Goal: Information Seeking & Learning: Check status

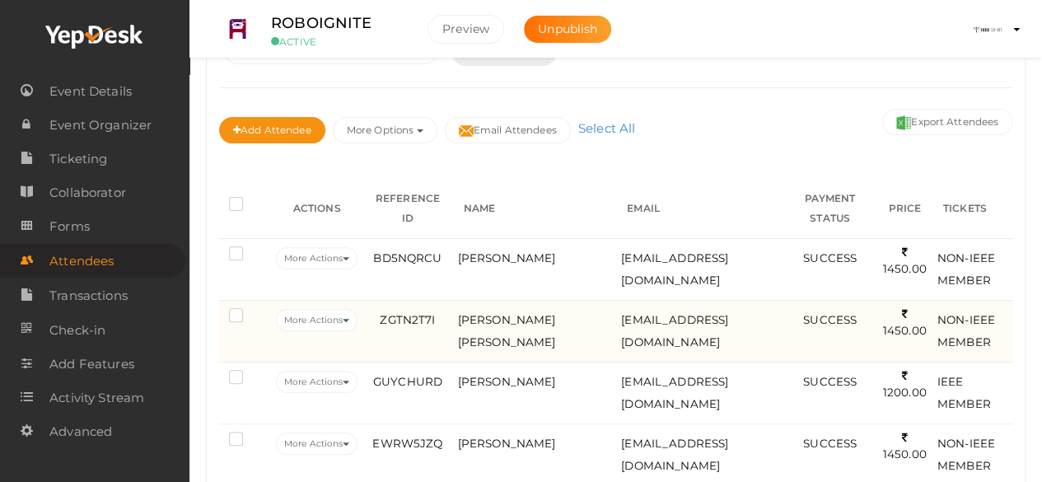
scroll to position [208, 0]
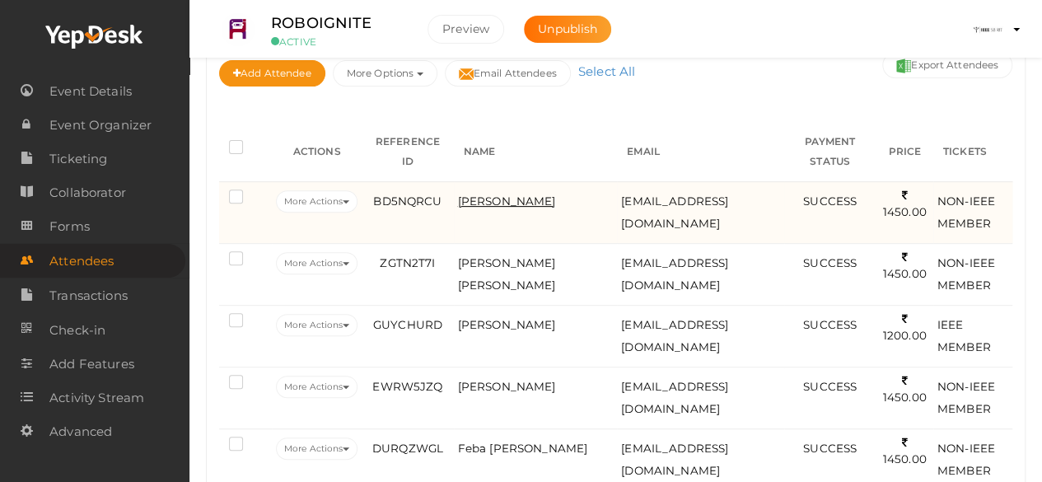
click at [507, 194] on span "[PERSON_NAME]" at bounding box center [507, 200] width 98 height 13
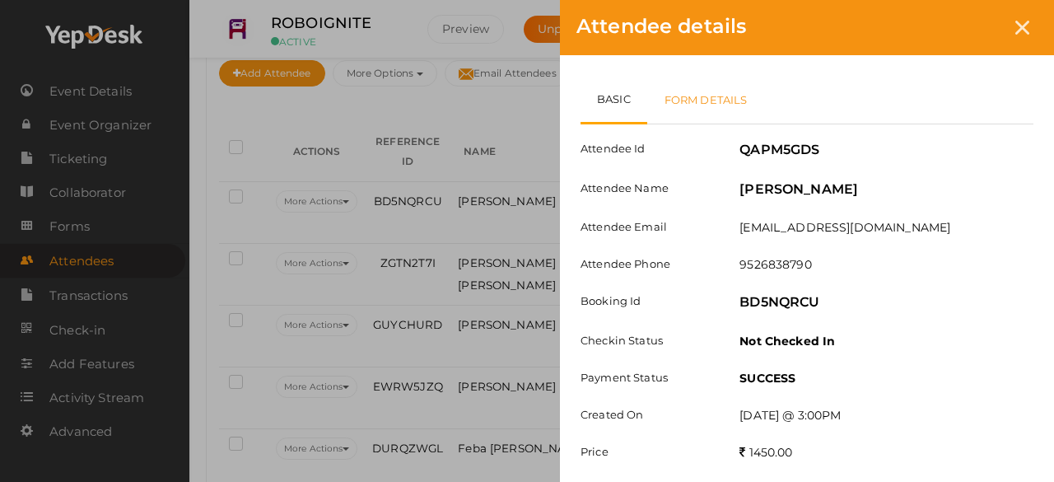
click at [728, 99] on link "Form Details" at bounding box center [706, 100] width 118 height 48
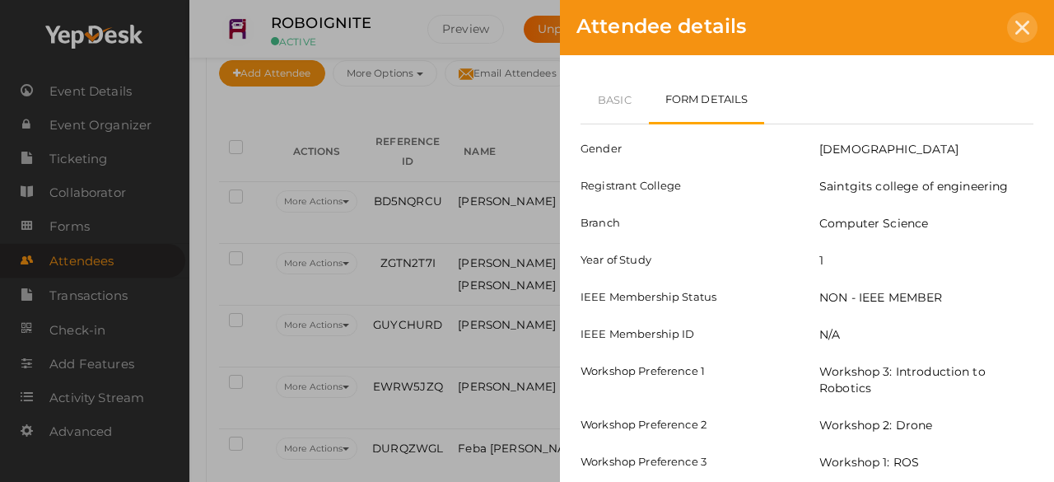
click at [1026, 34] on icon at bounding box center [1022, 28] width 14 height 14
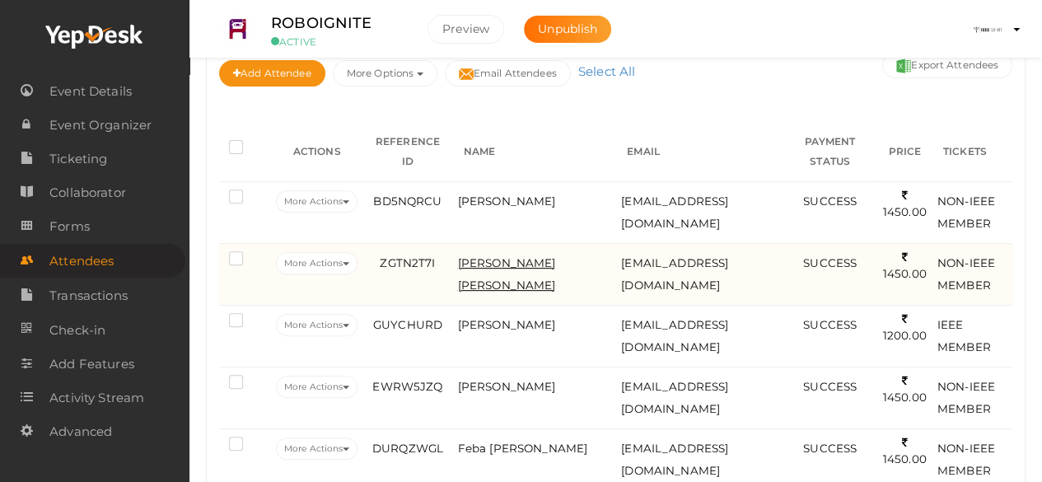
click at [488, 256] on span "[PERSON_NAME] [PERSON_NAME]" at bounding box center [507, 273] width 98 height 35
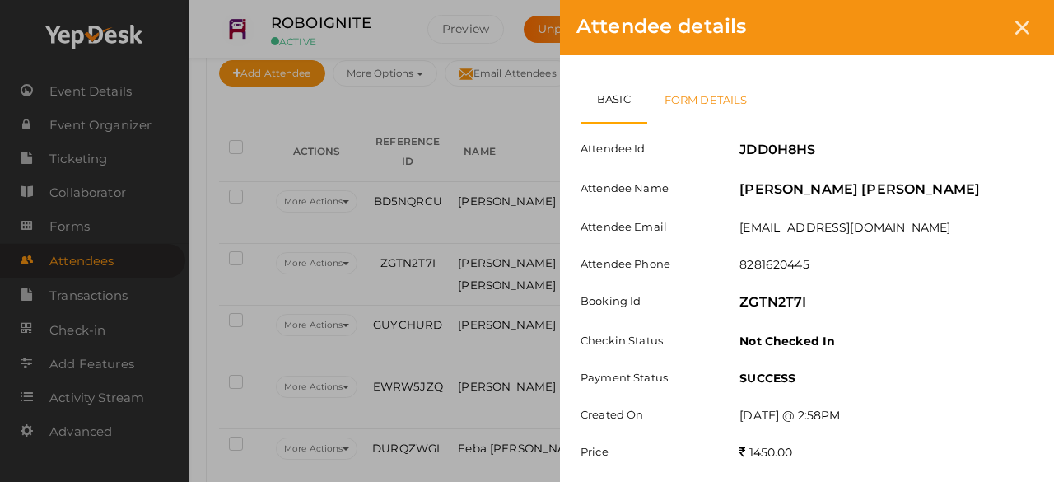
click at [688, 102] on link "Form Details" at bounding box center [706, 100] width 118 height 48
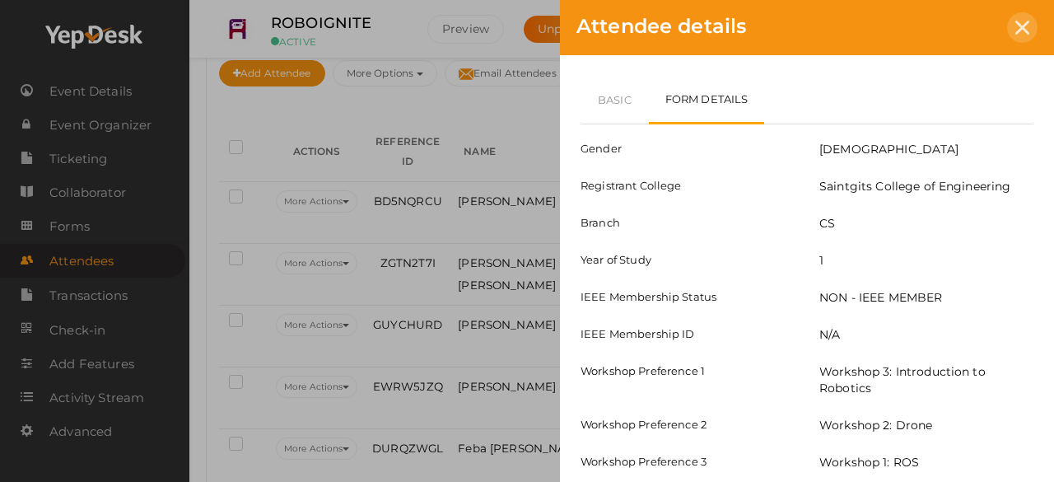
click at [1013, 13] on div "Attendee details" at bounding box center [807, 27] width 494 height 55
click at [1019, 18] on div at bounding box center [1022, 27] width 30 height 30
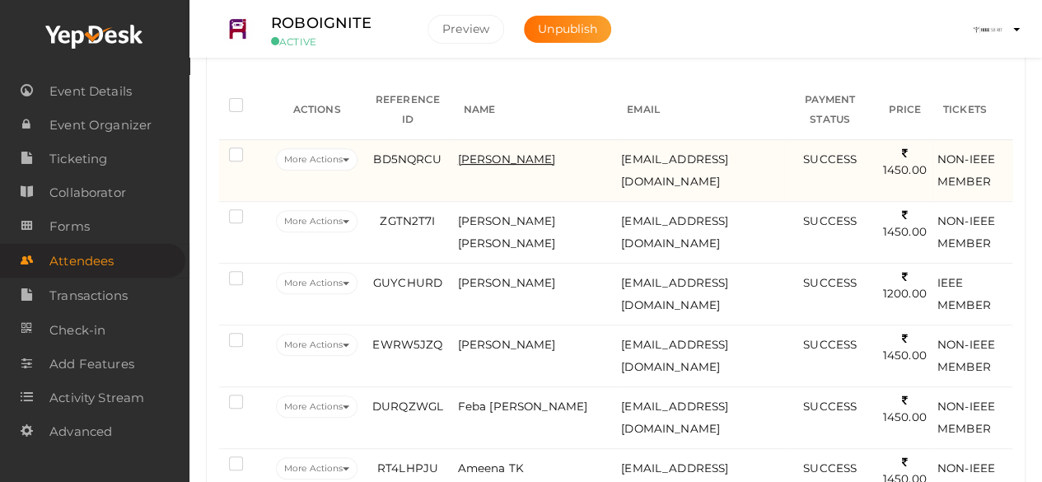
scroll to position [253, 0]
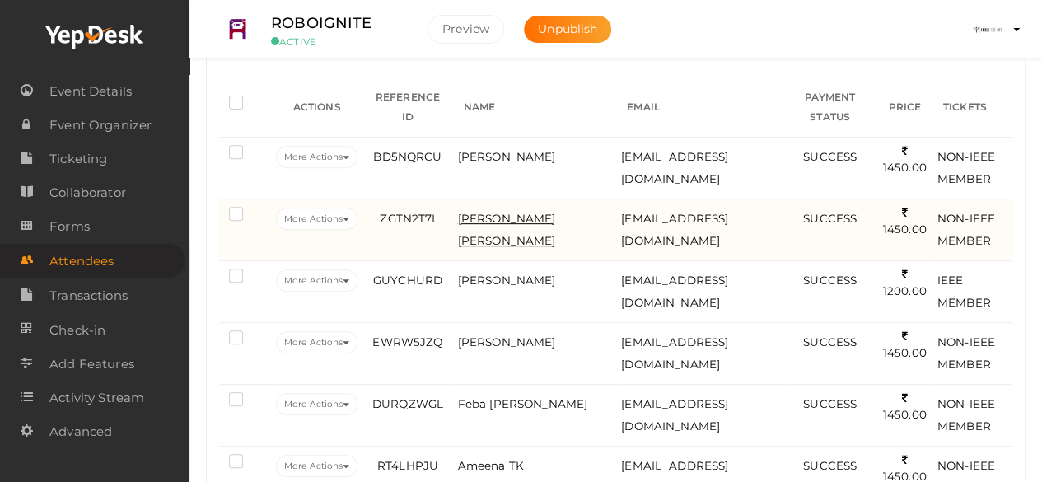
click at [496, 218] on span "[PERSON_NAME] [PERSON_NAME]" at bounding box center [507, 229] width 98 height 35
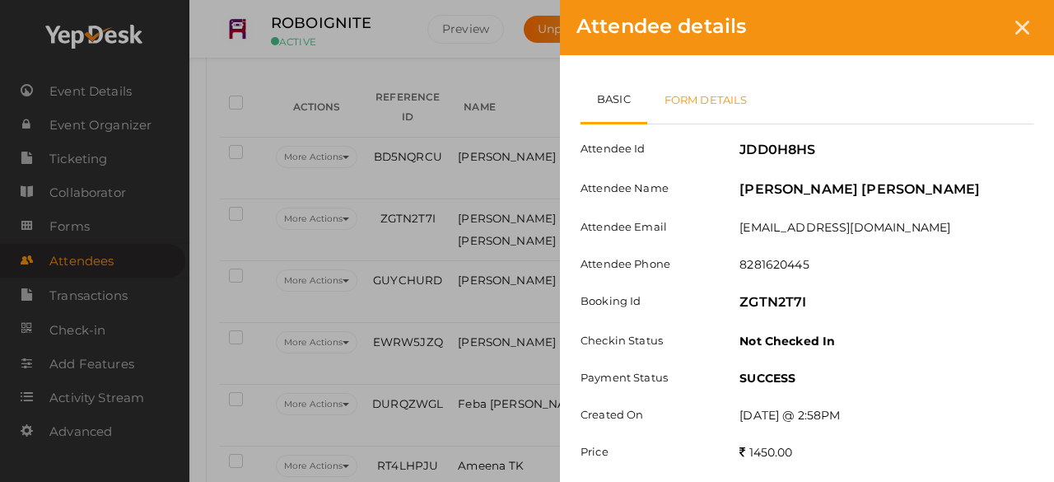
click at [706, 109] on link "Form Details" at bounding box center [706, 100] width 118 height 48
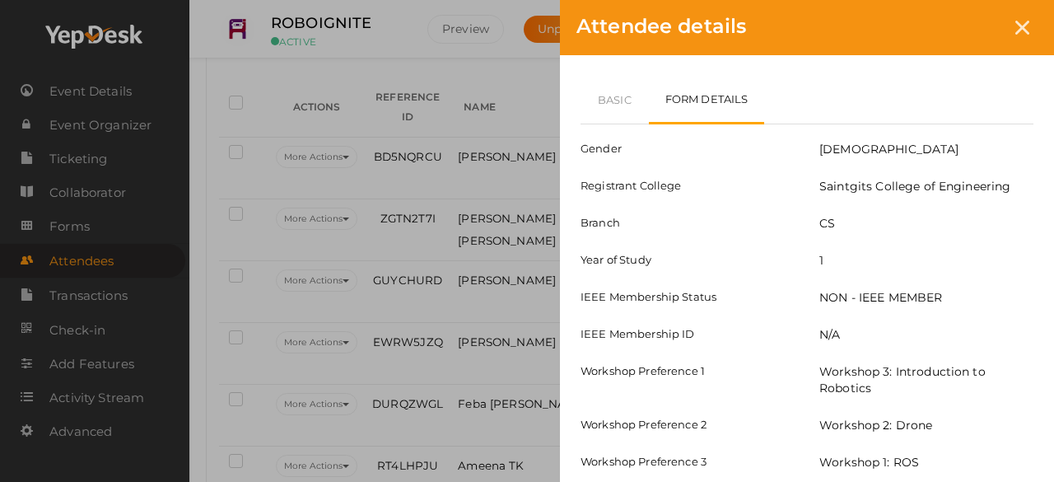
click at [1023, 44] on div "Attendee details" at bounding box center [807, 27] width 494 height 55
click at [1019, 38] on div at bounding box center [1022, 27] width 30 height 30
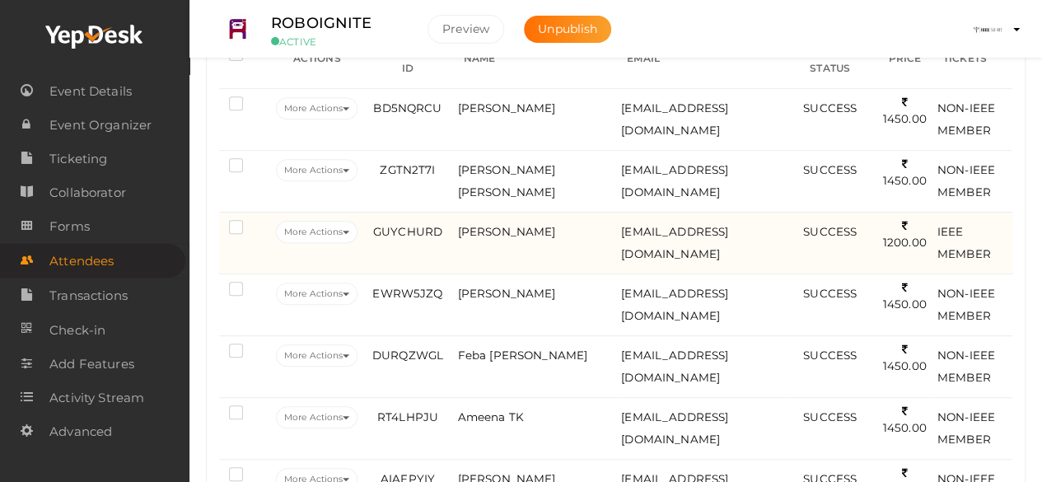
scroll to position [308, 0]
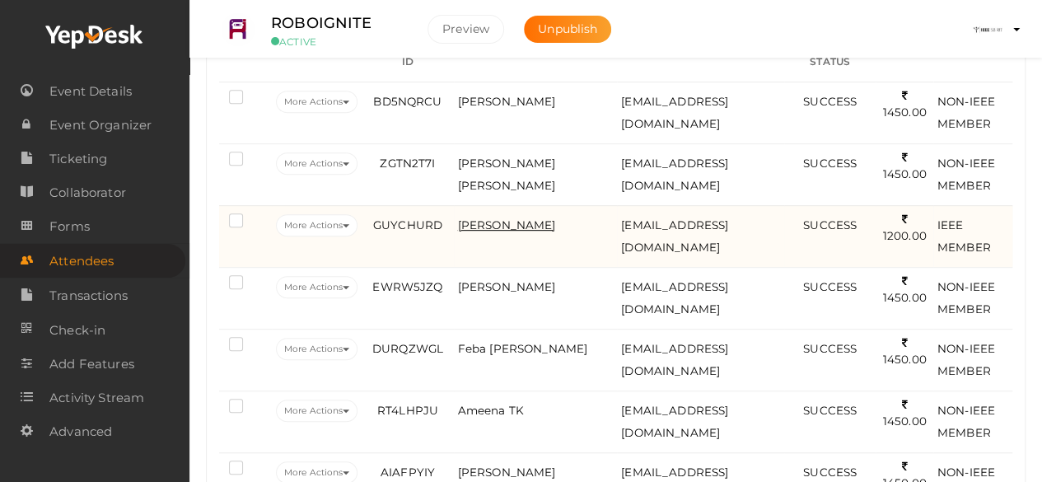
click at [521, 218] on span "[PERSON_NAME]" at bounding box center [507, 224] width 98 height 13
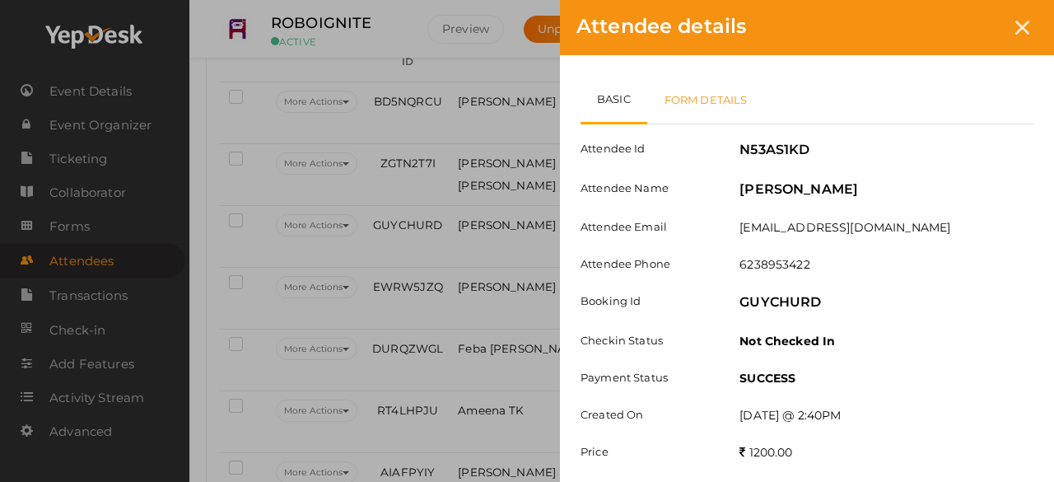
click at [688, 110] on link "Form Details" at bounding box center [706, 100] width 118 height 48
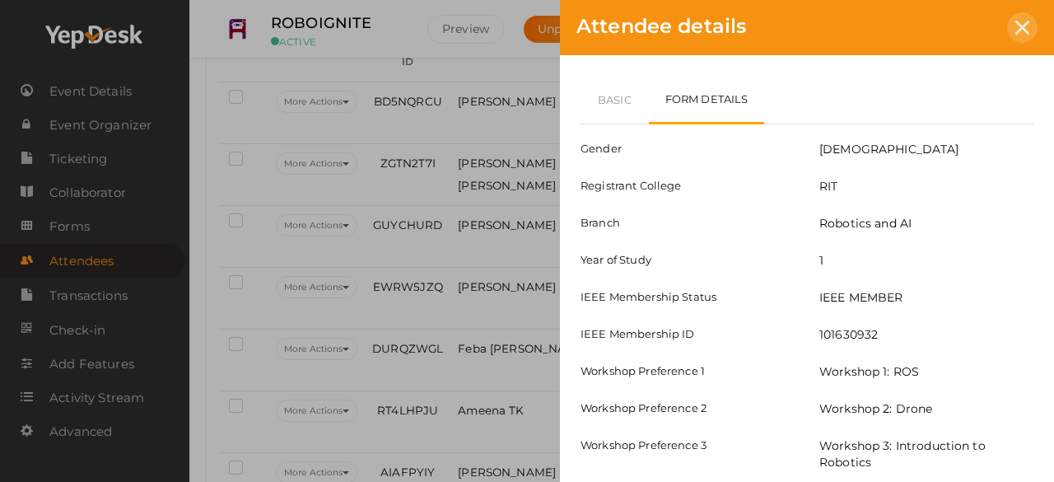
click at [1033, 33] on div at bounding box center [1022, 27] width 30 height 30
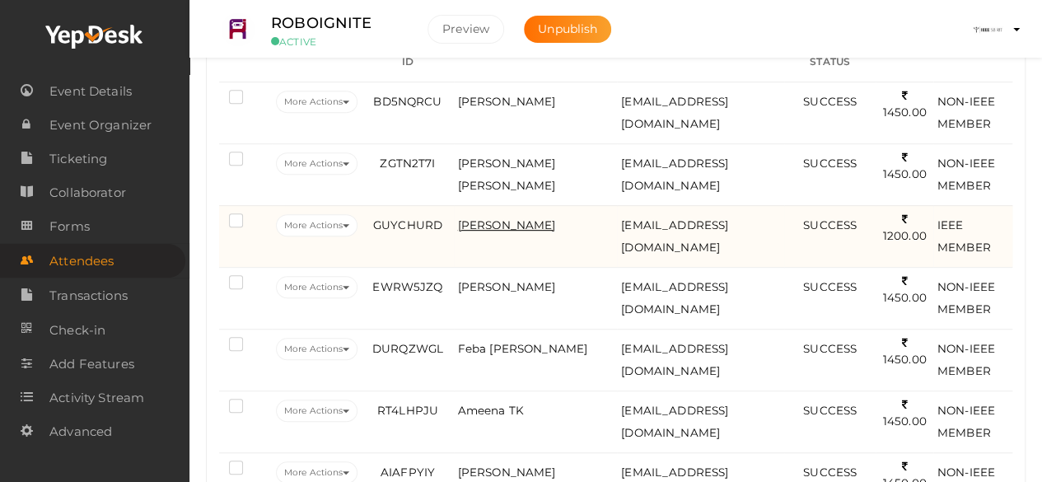
click at [527, 218] on span "[PERSON_NAME]" at bounding box center [507, 224] width 98 height 13
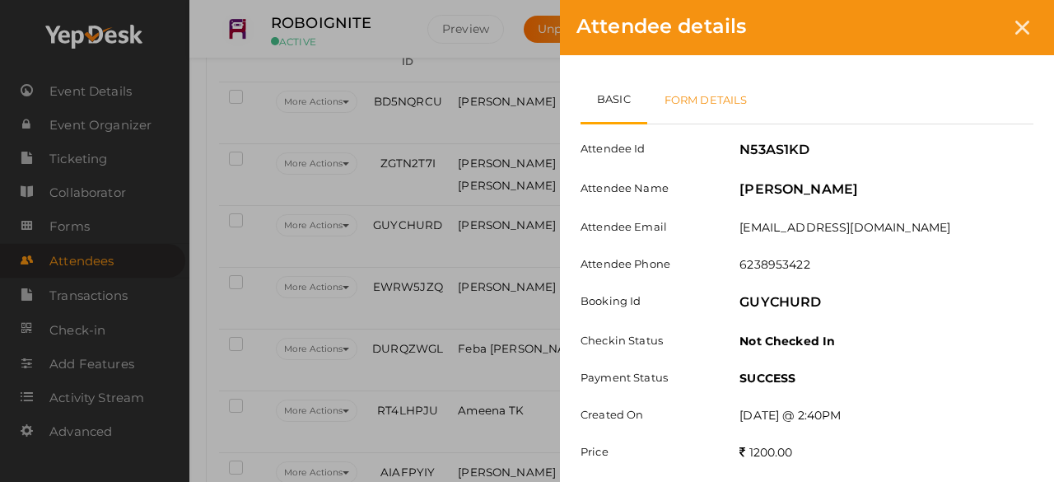
click at [739, 92] on link "Form Details" at bounding box center [706, 100] width 118 height 48
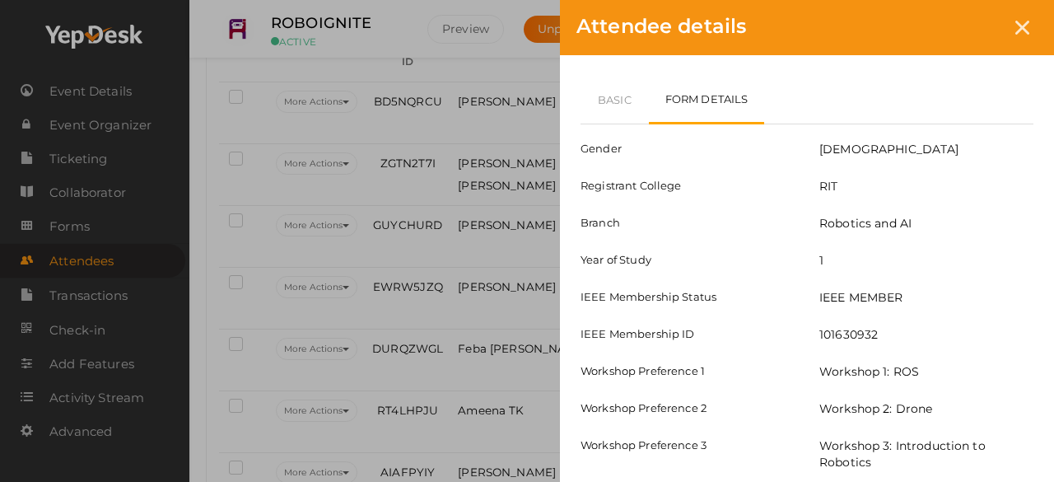
click at [1037, 31] on div "Attendee details" at bounding box center [807, 27] width 494 height 55
click at [1029, 27] on div at bounding box center [1022, 27] width 30 height 30
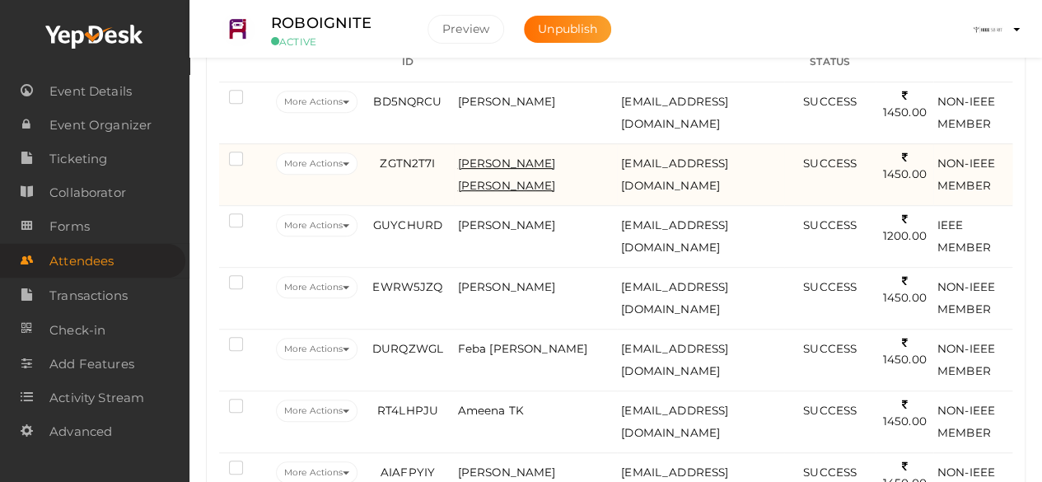
click at [500, 158] on span "[PERSON_NAME] [PERSON_NAME]" at bounding box center [507, 173] width 98 height 35
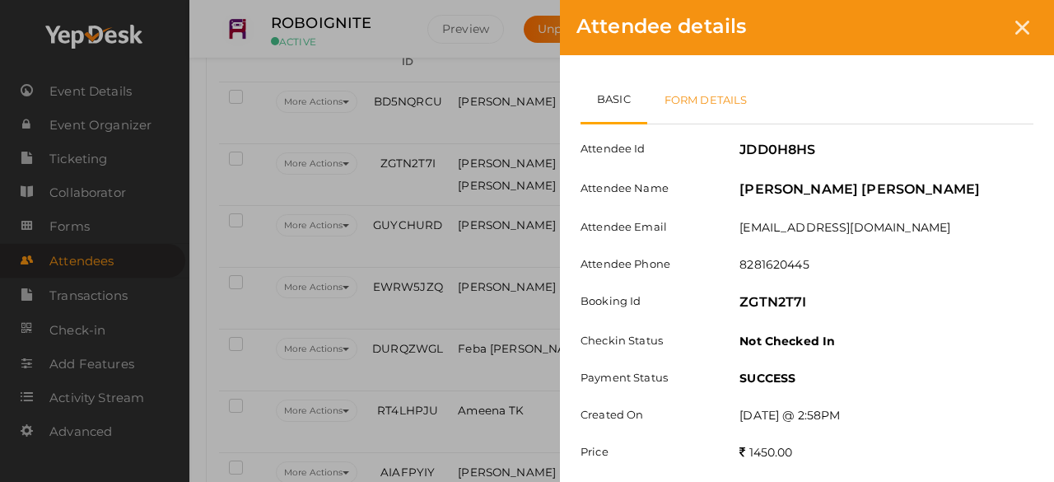
click at [671, 95] on link "Form Details" at bounding box center [706, 100] width 118 height 48
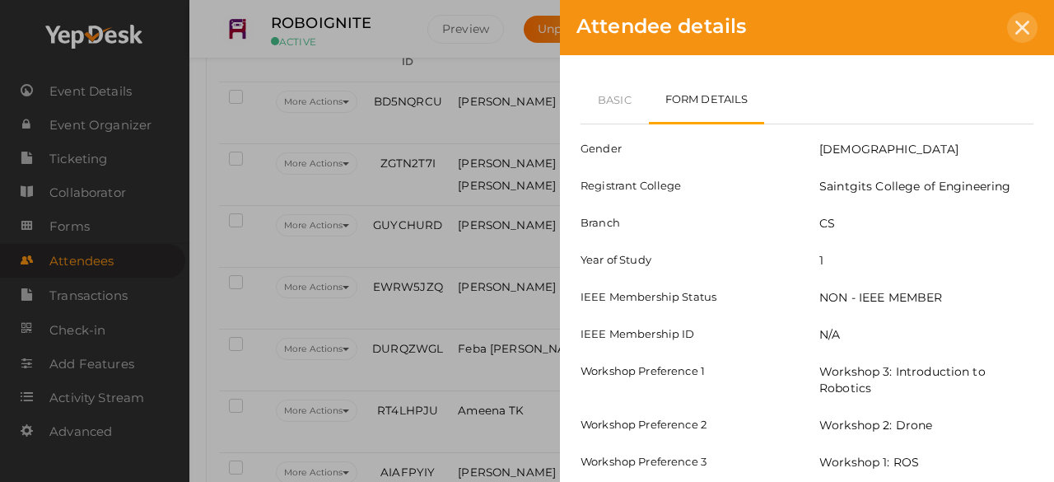
click at [1026, 25] on icon at bounding box center [1022, 28] width 14 height 14
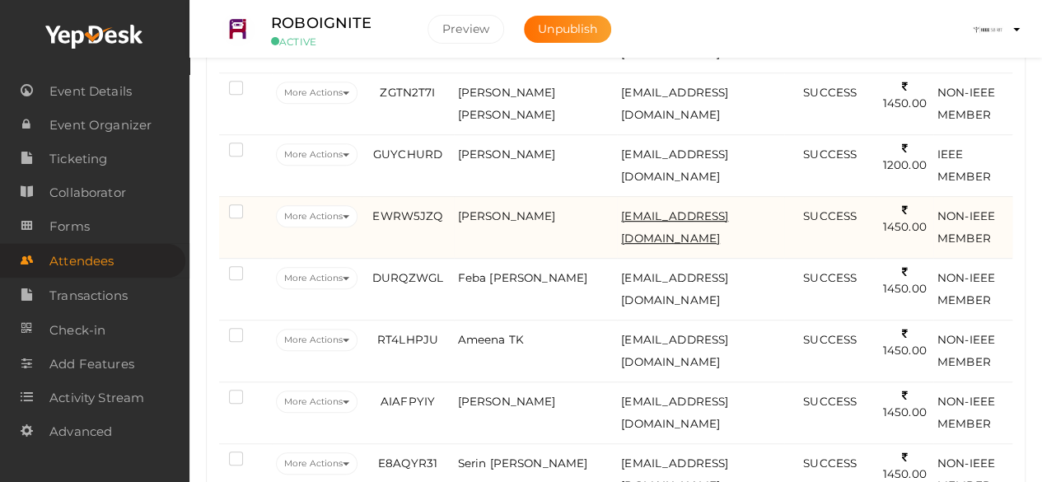
scroll to position [380, 0]
click at [512, 213] on span "[PERSON_NAME]" at bounding box center [507, 214] width 98 height 13
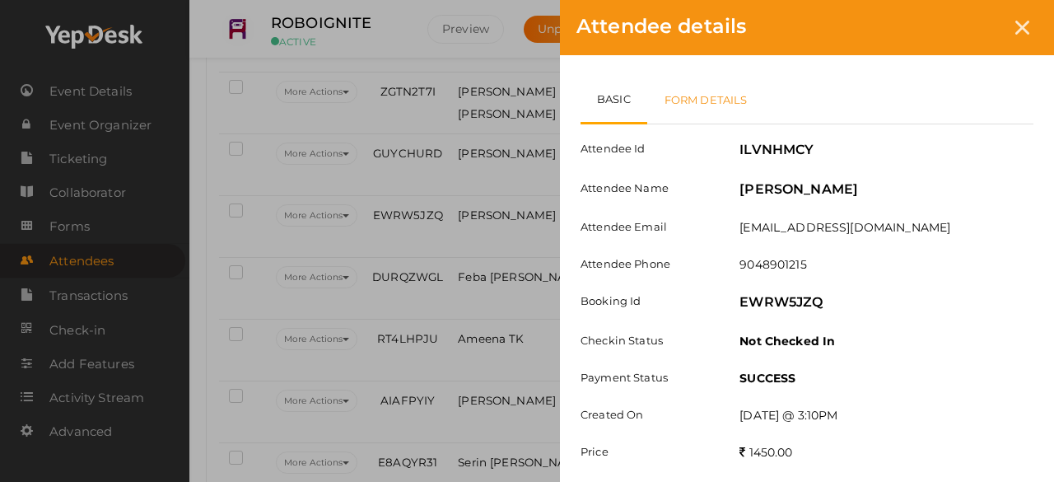
click at [712, 100] on link "Form Details" at bounding box center [706, 100] width 118 height 48
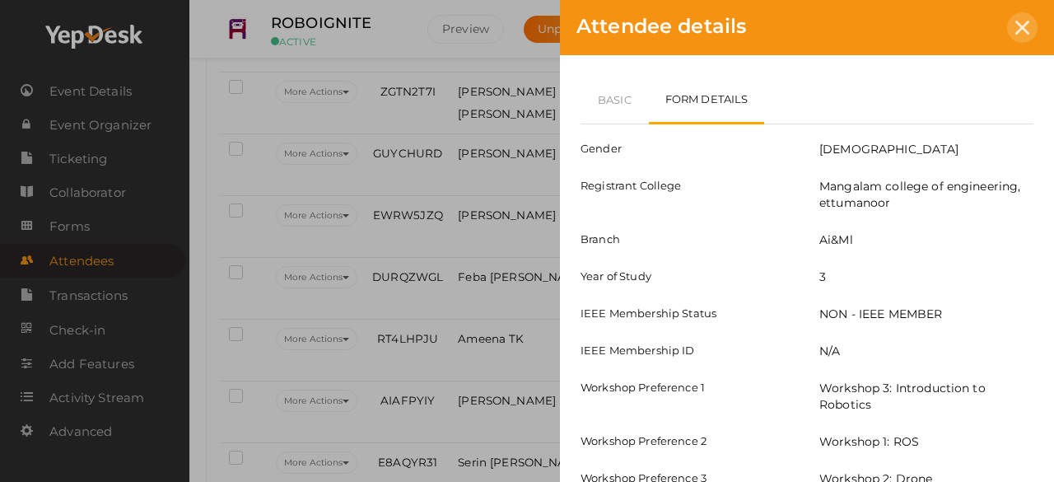
click at [1021, 30] on icon at bounding box center [1022, 28] width 14 height 14
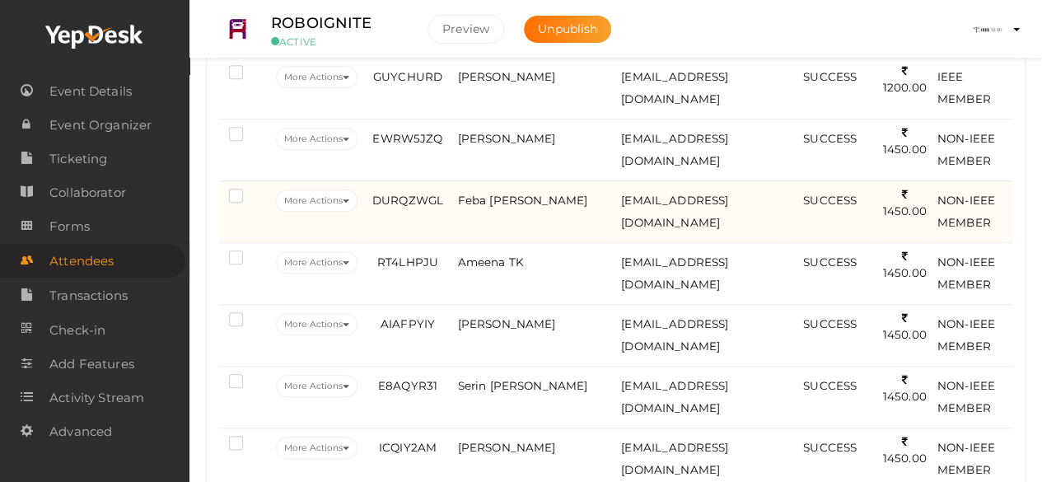
scroll to position [459, 0]
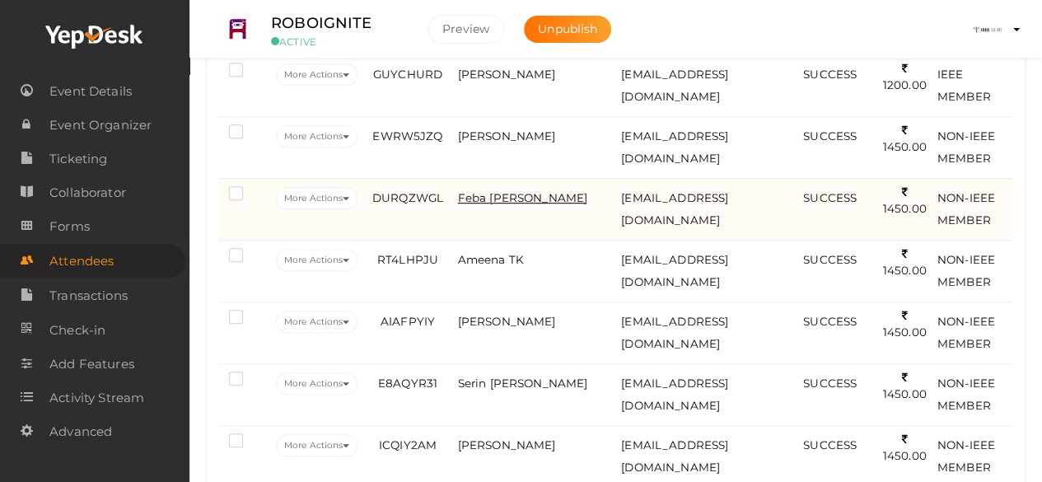
click at [492, 204] on span "Feba [PERSON_NAME]" at bounding box center [523, 197] width 130 height 13
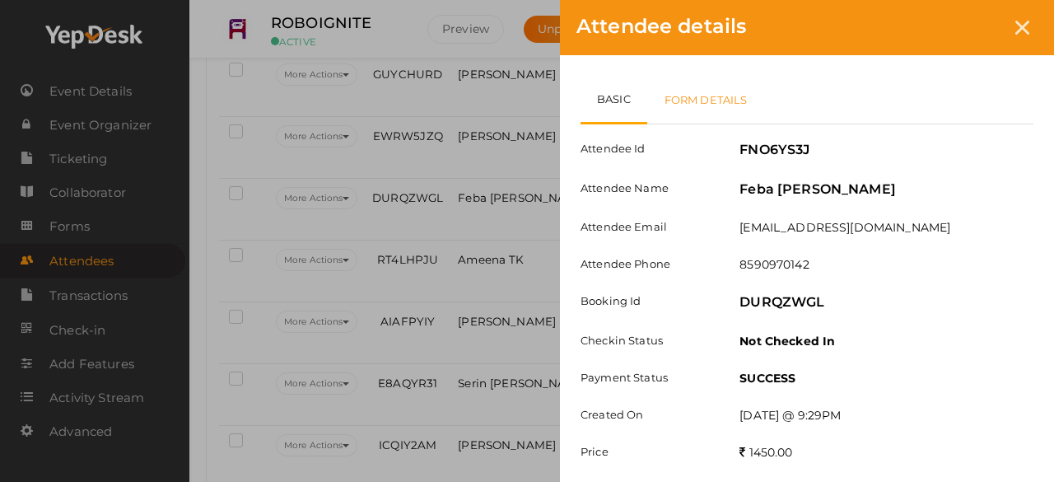
click at [743, 98] on link "Form Details" at bounding box center [706, 100] width 118 height 48
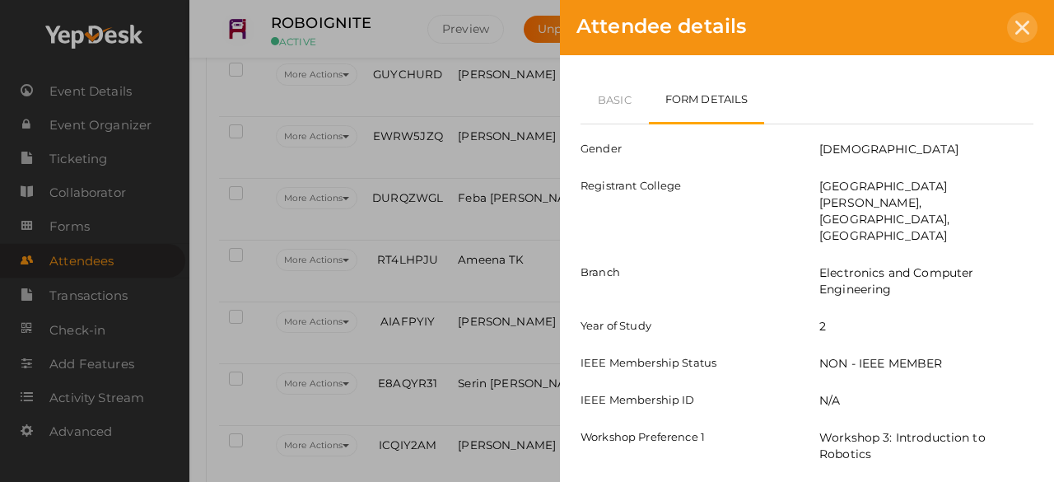
click at [1024, 39] on div at bounding box center [1022, 27] width 30 height 30
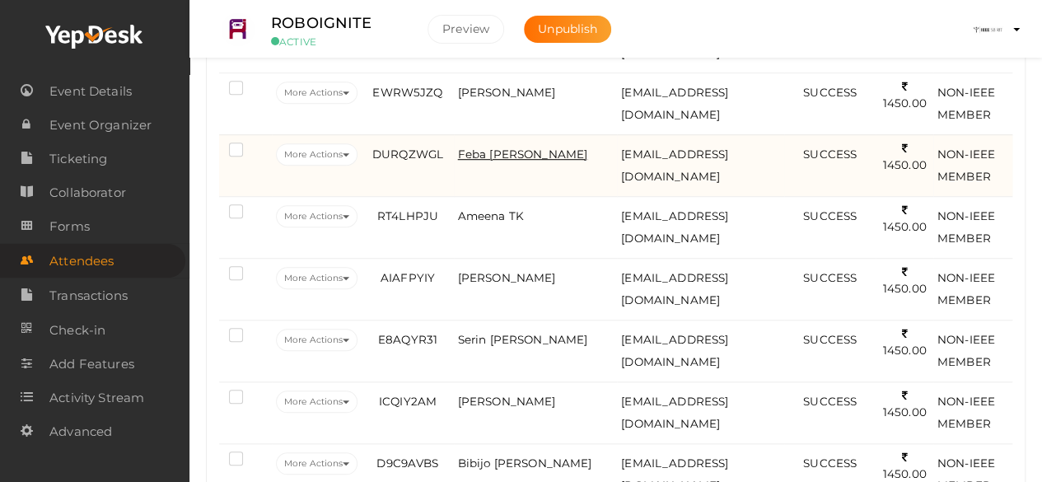
scroll to position [503, 0]
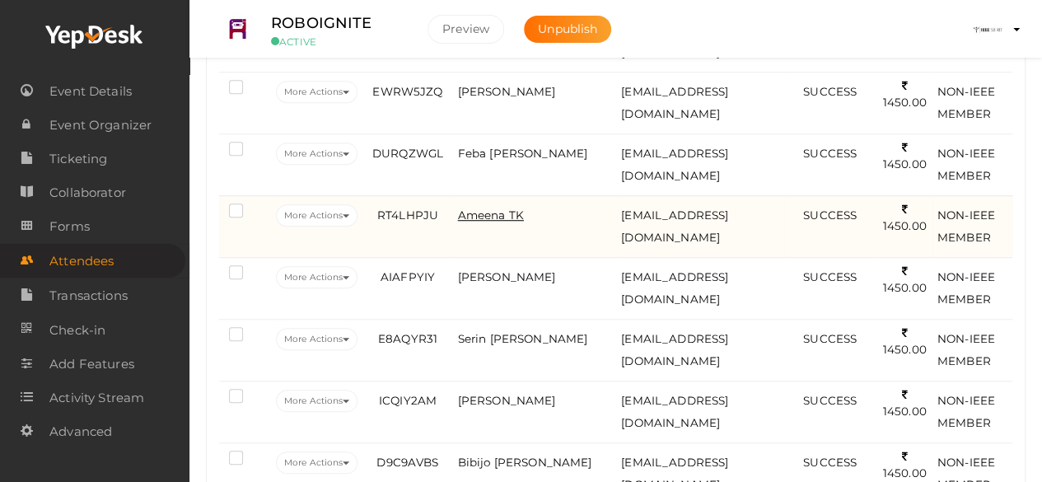
click at [494, 208] on span "Ameena TK" at bounding box center [491, 214] width 66 height 13
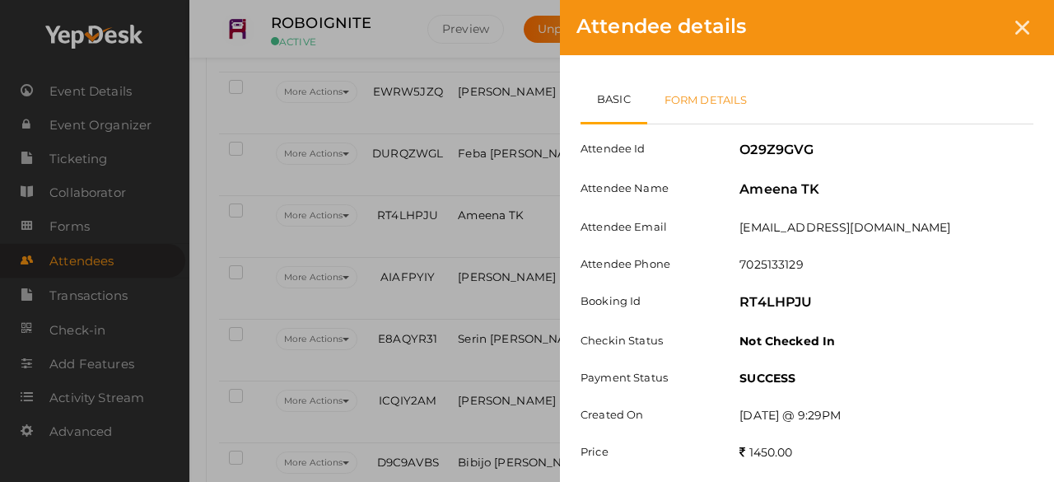
click at [741, 99] on link "Form Details" at bounding box center [706, 100] width 118 height 48
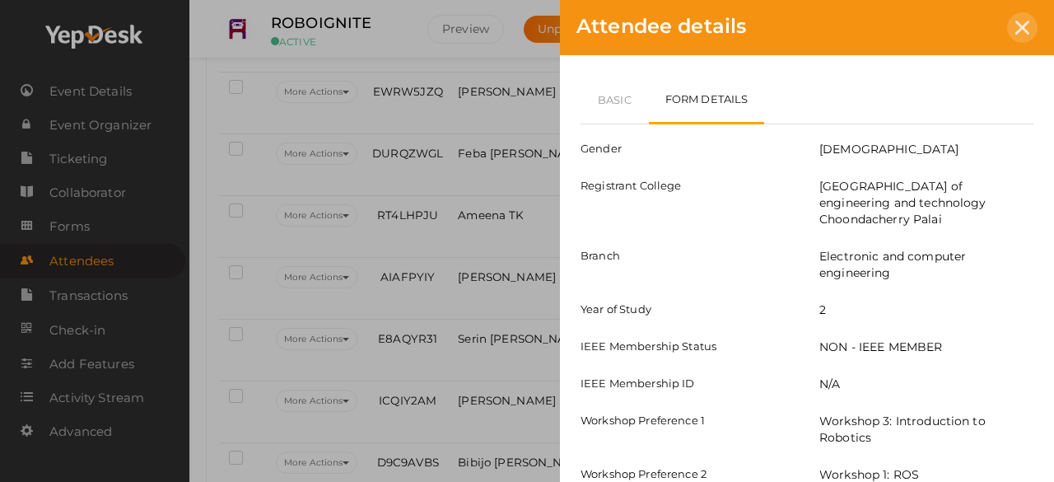
click at [1026, 35] on div at bounding box center [1022, 27] width 30 height 30
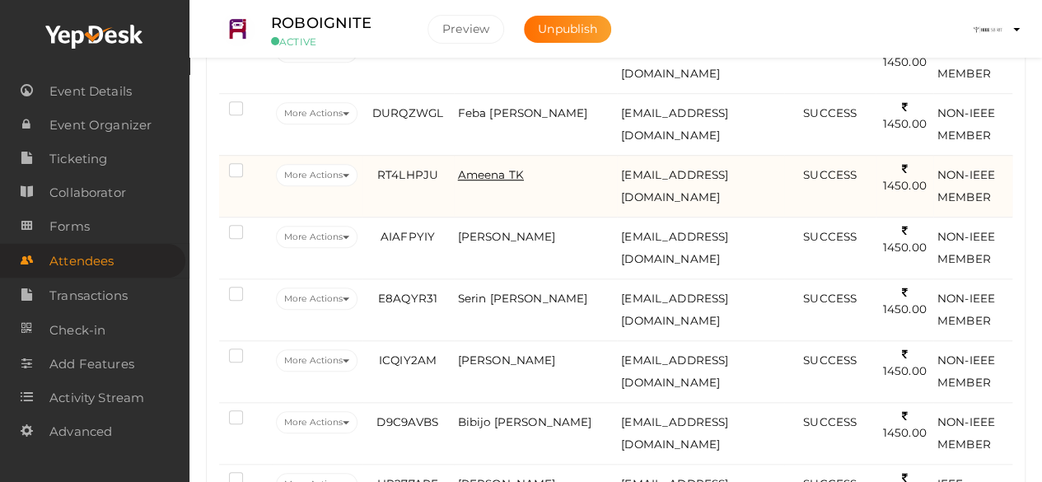
scroll to position [544, 0]
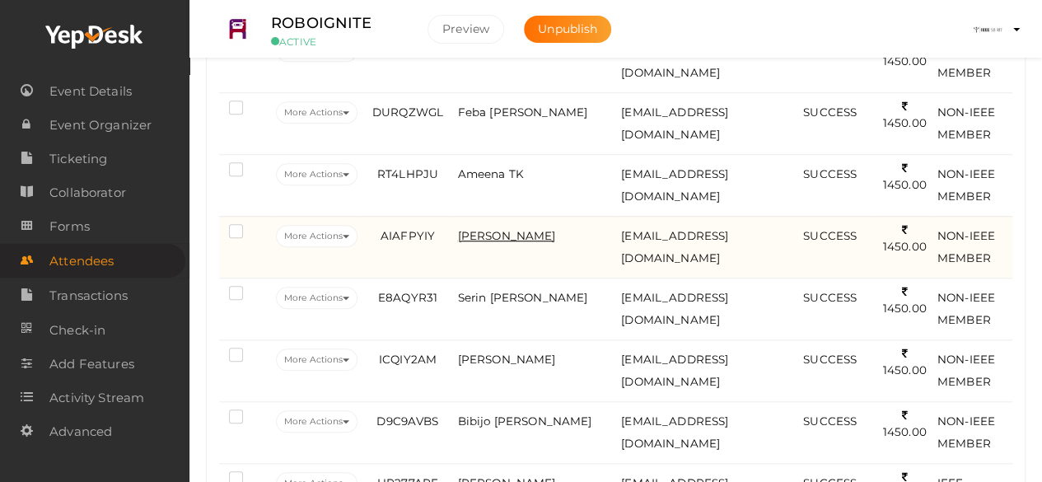
click at [483, 229] on span "[PERSON_NAME]" at bounding box center [507, 235] width 98 height 13
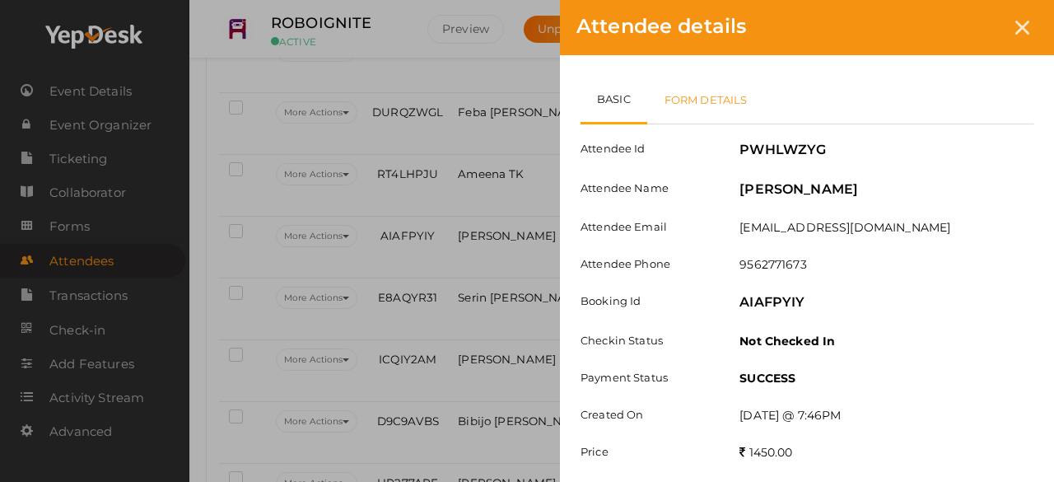
click at [672, 103] on link "Form Details" at bounding box center [706, 100] width 118 height 48
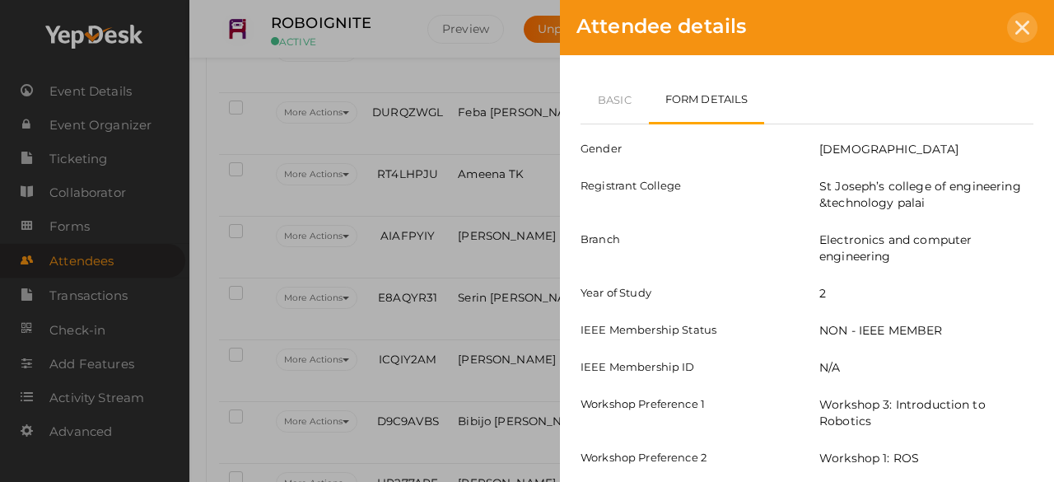
click at [1012, 26] on div at bounding box center [1022, 27] width 30 height 30
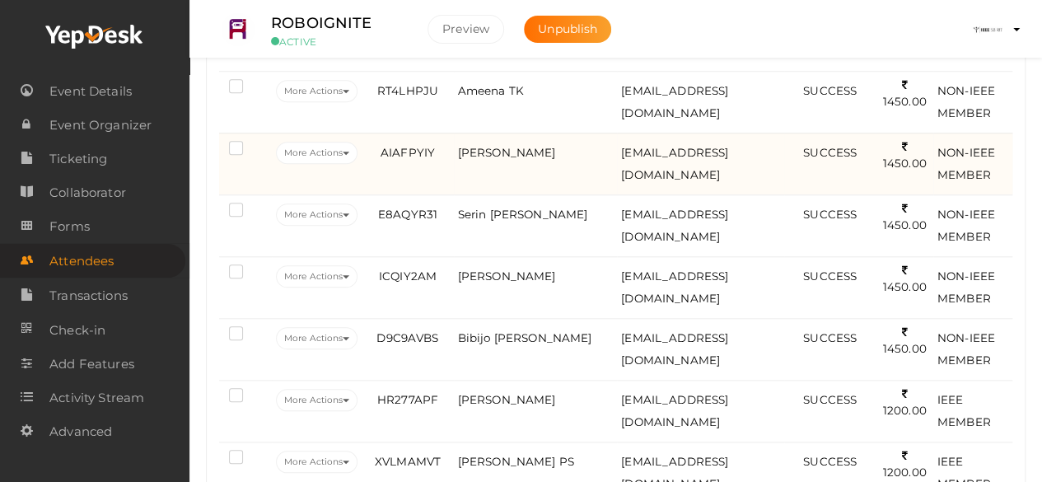
scroll to position [628, 0]
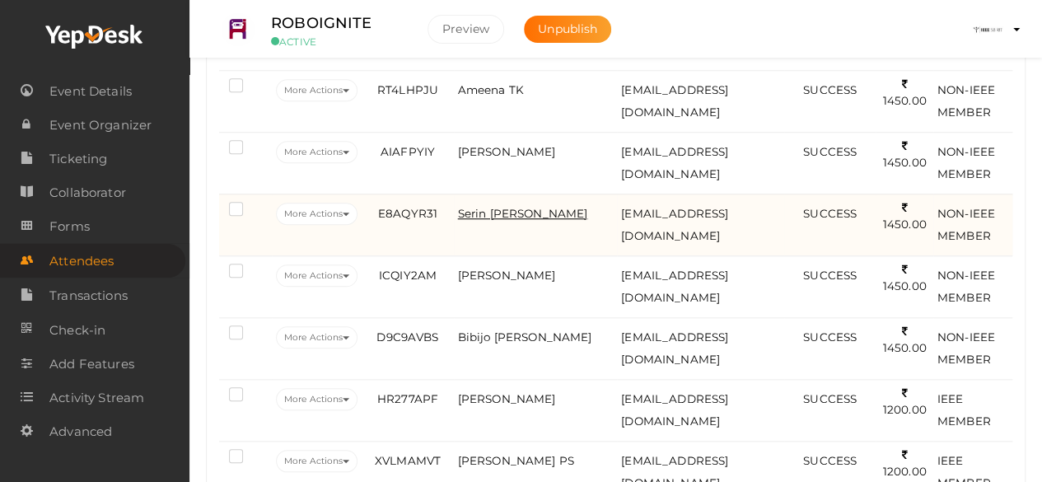
click at [537, 210] on span "Serin [PERSON_NAME]" at bounding box center [523, 213] width 130 height 13
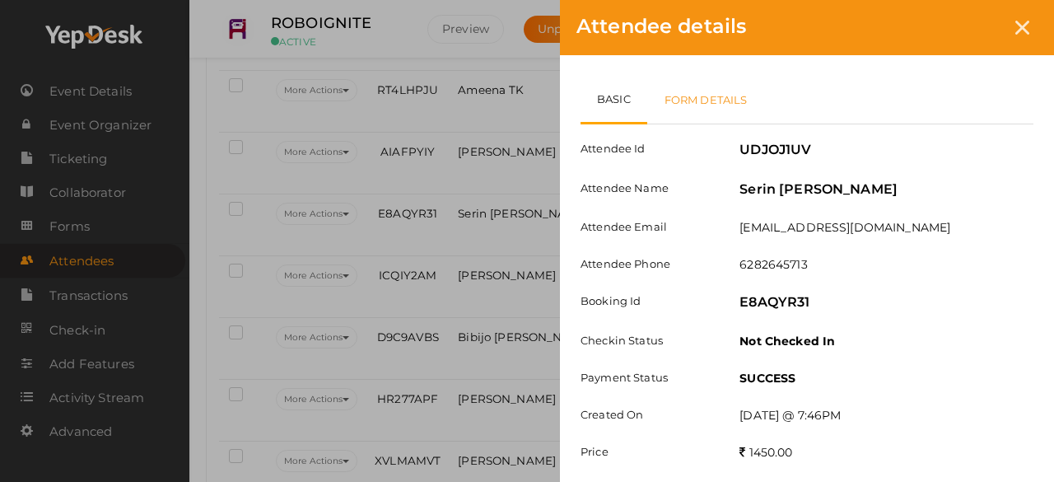
click at [726, 99] on link "Form Details" at bounding box center [706, 100] width 118 height 48
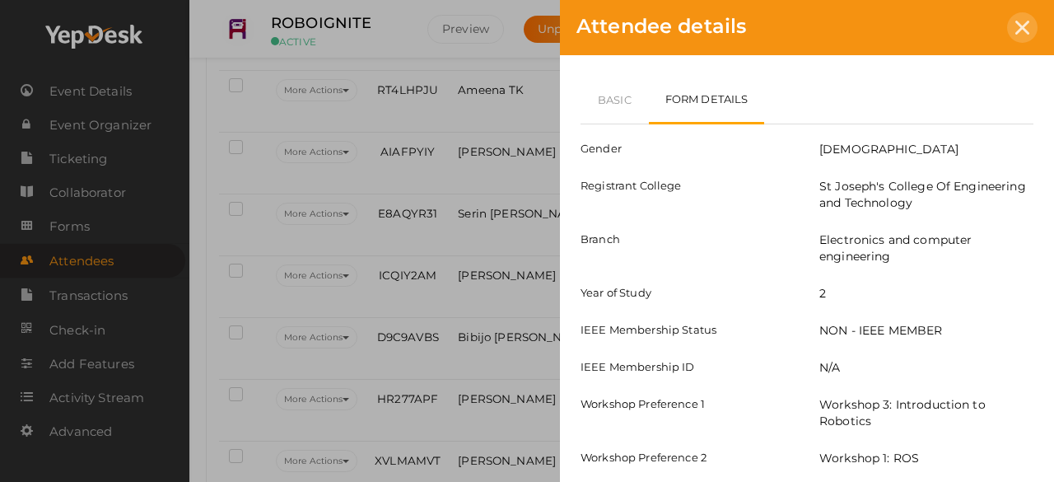
click at [1019, 35] on div at bounding box center [1022, 27] width 30 height 30
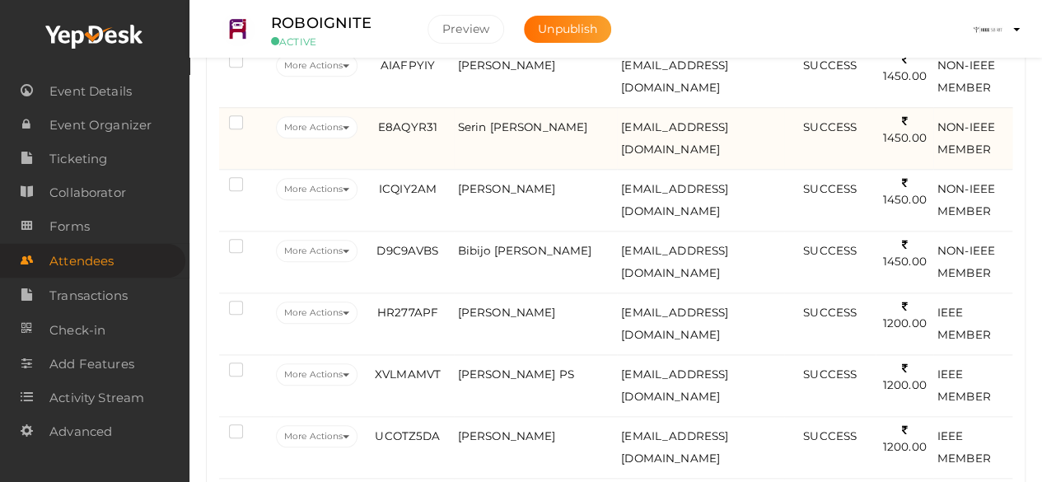
scroll to position [717, 0]
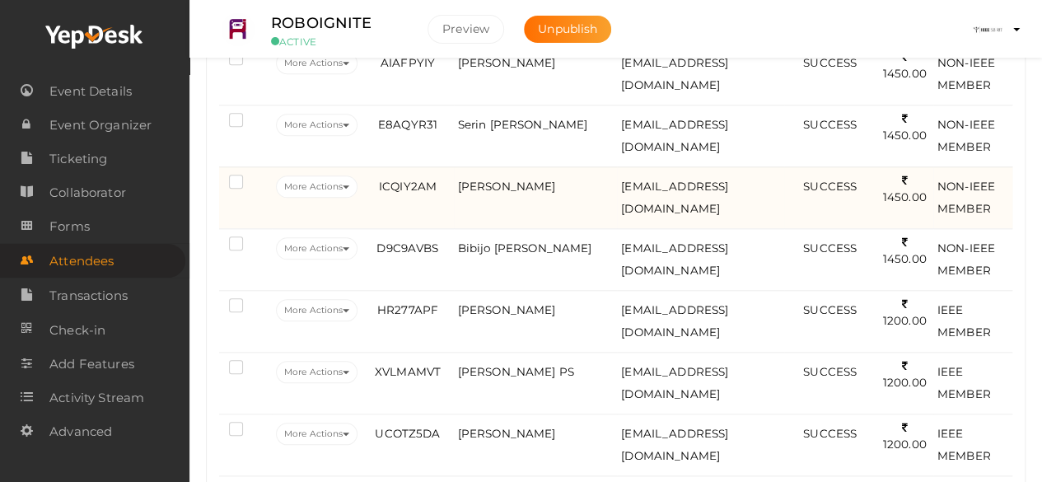
click at [525, 193] on td "[PERSON_NAME]" at bounding box center [536, 197] width 164 height 62
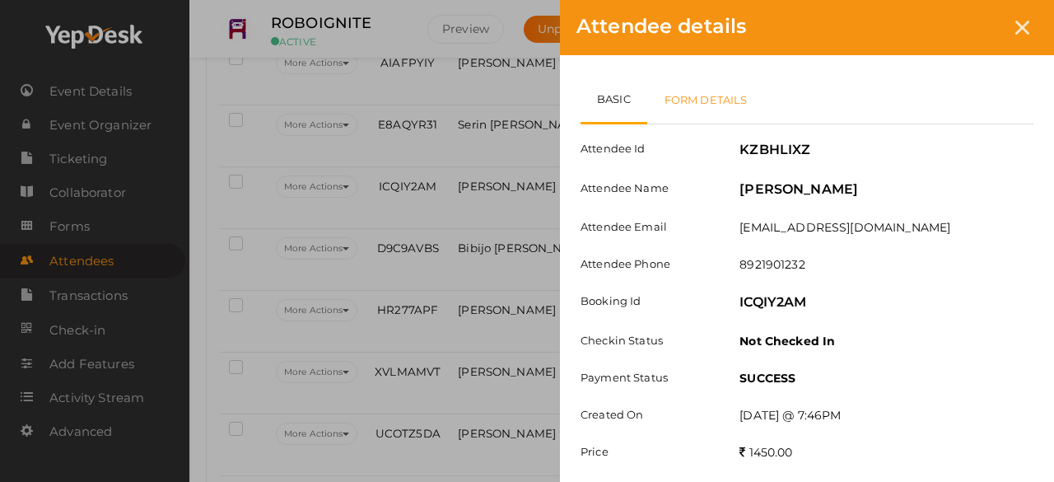
click at [736, 86] on link "Form Details" at bounding box center [706, 100] width 118 height 48
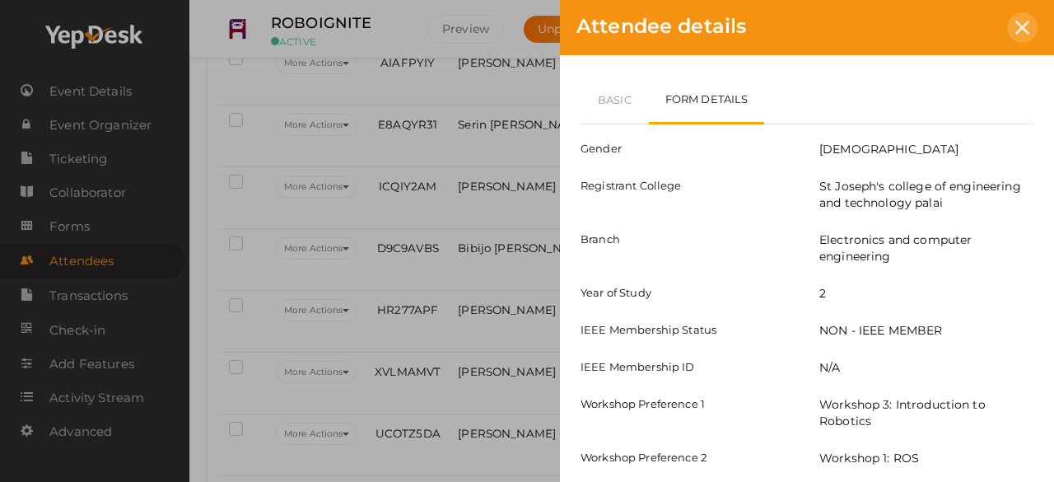
click at [1019, 32] on icon at bounding box center [1022, 28] width 14 height 14
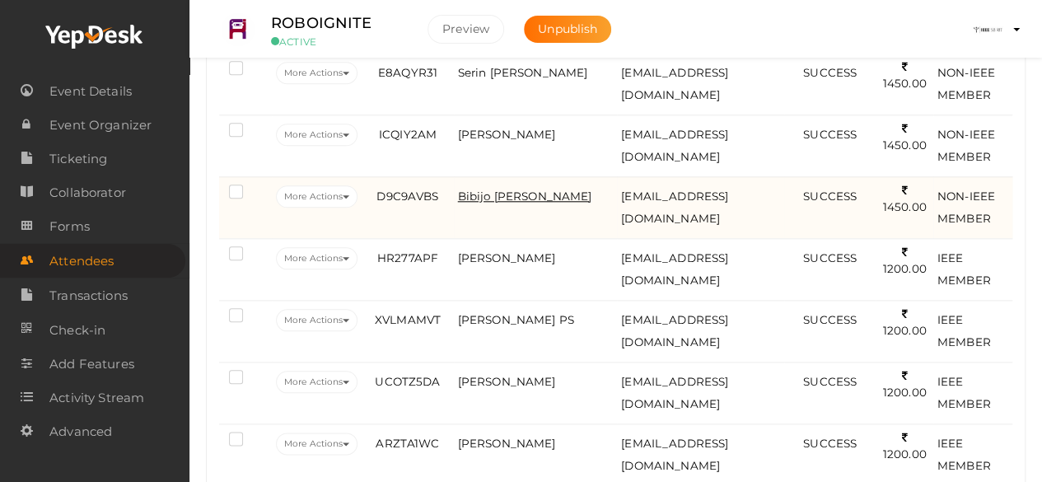
scroll to position [770, 0]
click at [510, 189] on span "Bibijo [PERSON_NAME]" at bounding box center [525, 195] width 134 height 13
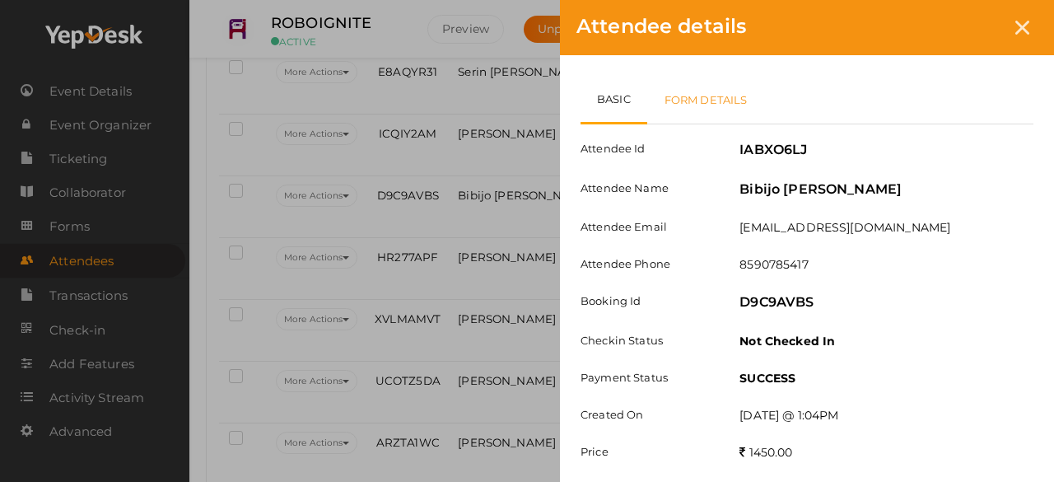
click at [657, 100] on link "Form Details" at bounding box center [706, 100] width 118 height 48
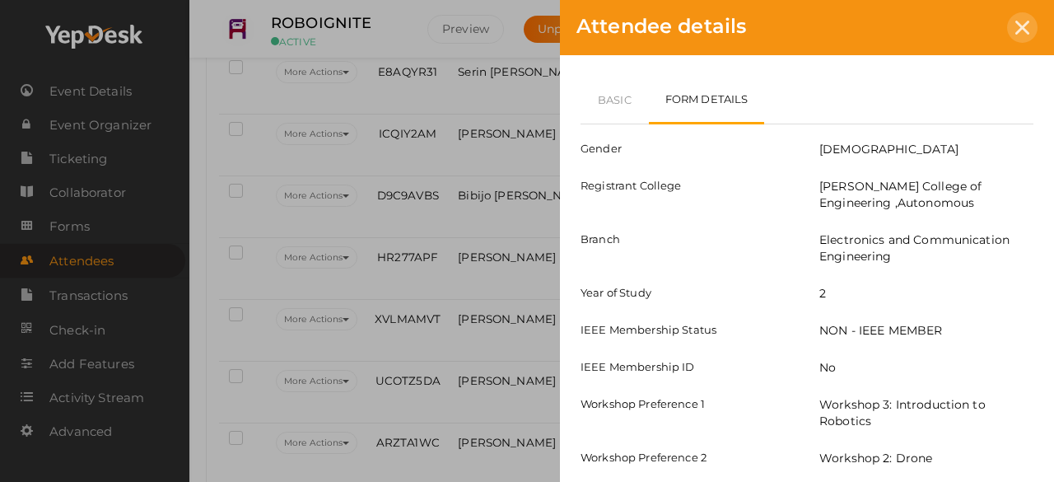
click at [1021, 28] on icon at bounding box center [1022, 28] width 14 height 14
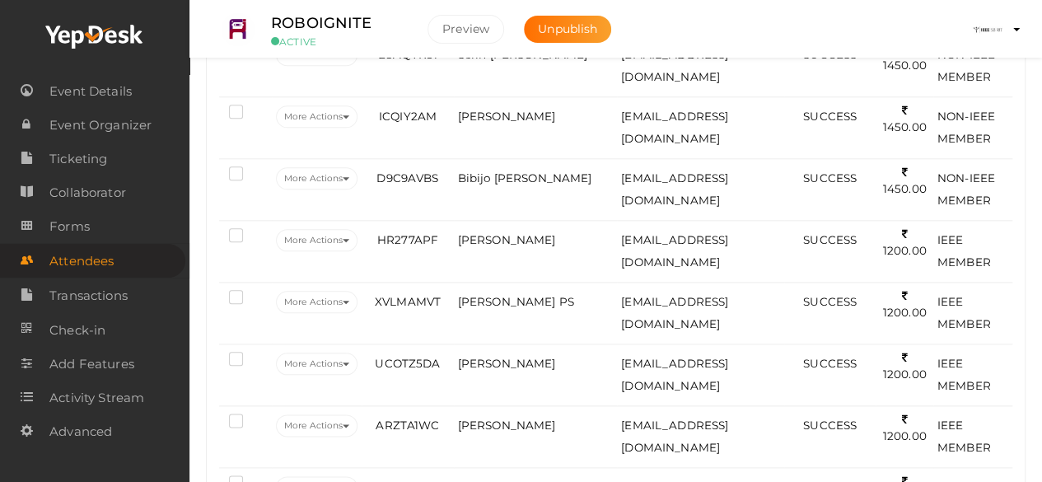
scroll to position [790, 0]
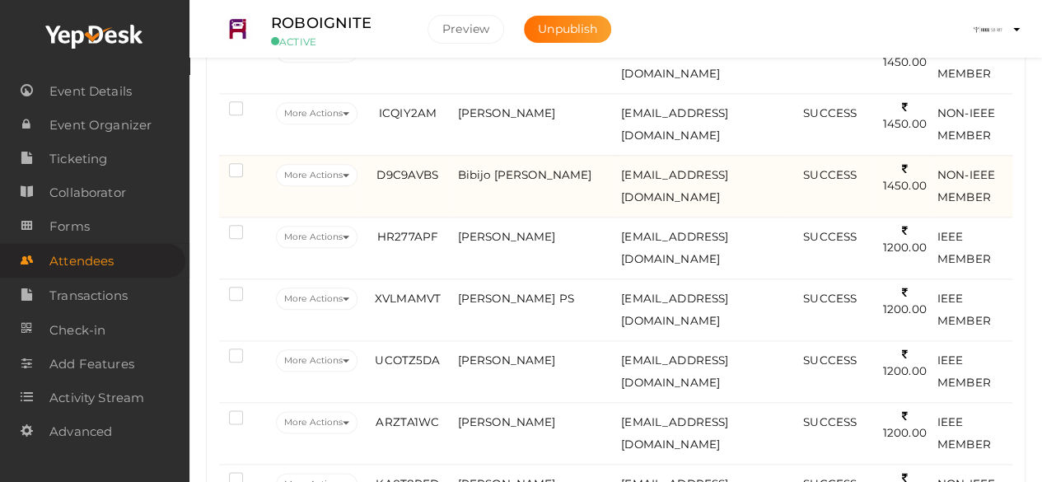
click at [491, 179] on td "Bibijo [PERSON_NAME]" at bounding box center [536, 186] width 164 height 62
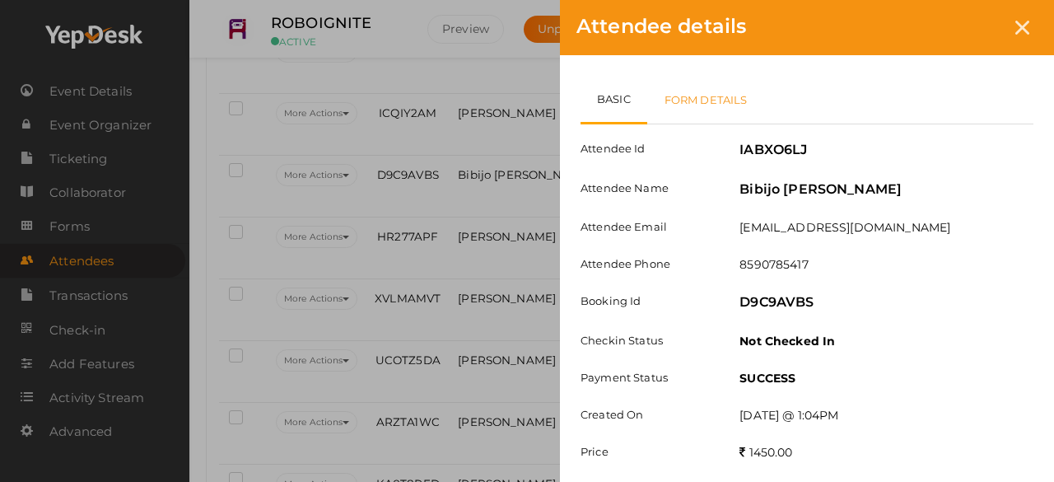
click at [683, 104] on link "Form Details" at bounding box center [706, 100] width 118 height 48
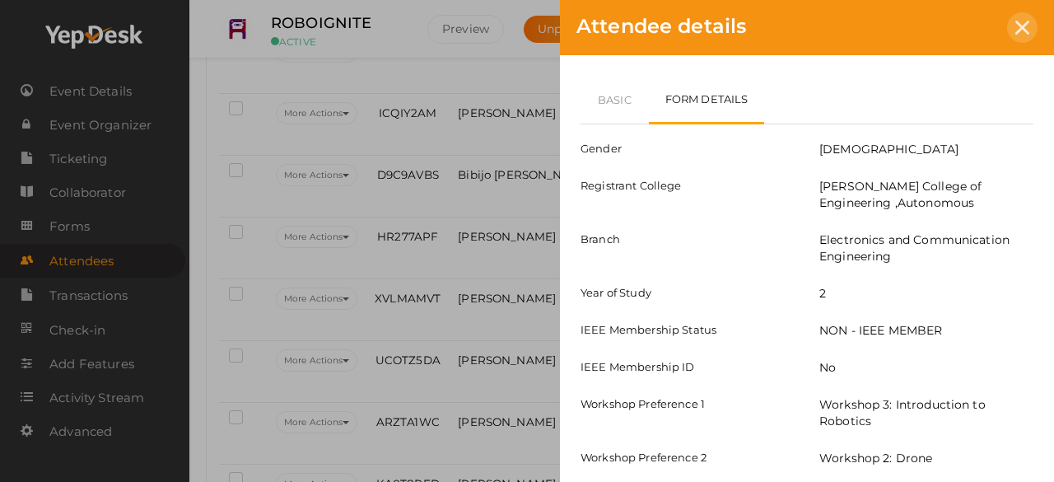
click at [1022, 15] on div at bounding box center [1022, 27] width 30 height 30
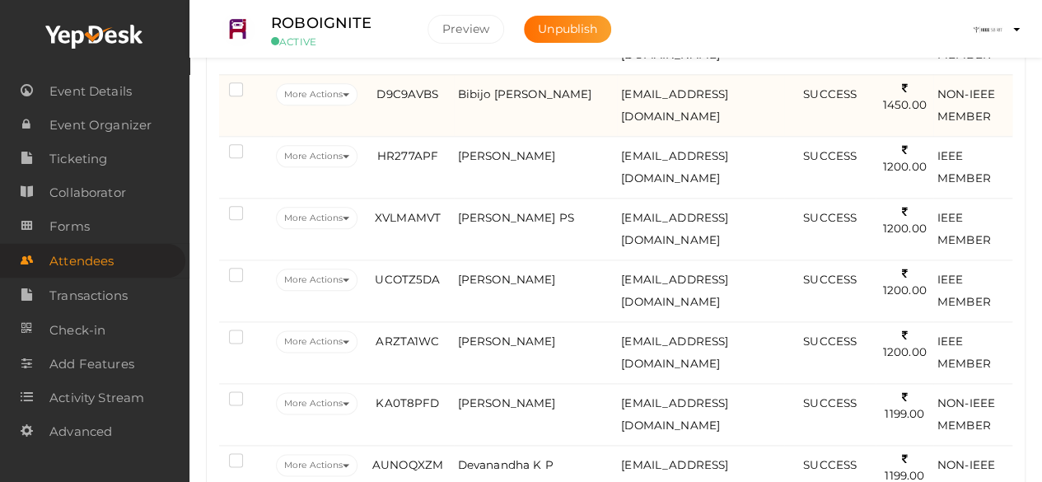
scroll to position [872, 0]
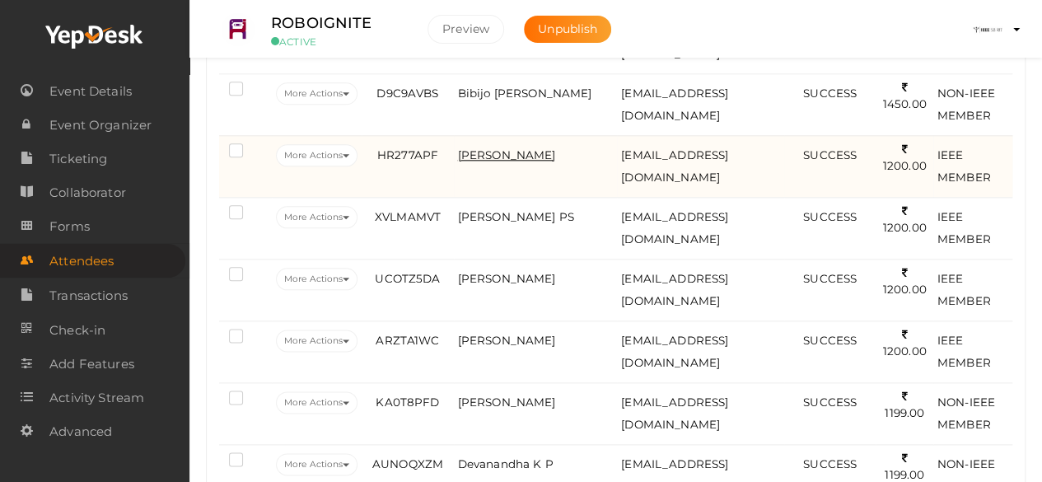
click at [506, 148] on span "[PERSON_NAME]" at bounding box center [507, 154] width 98 height 13
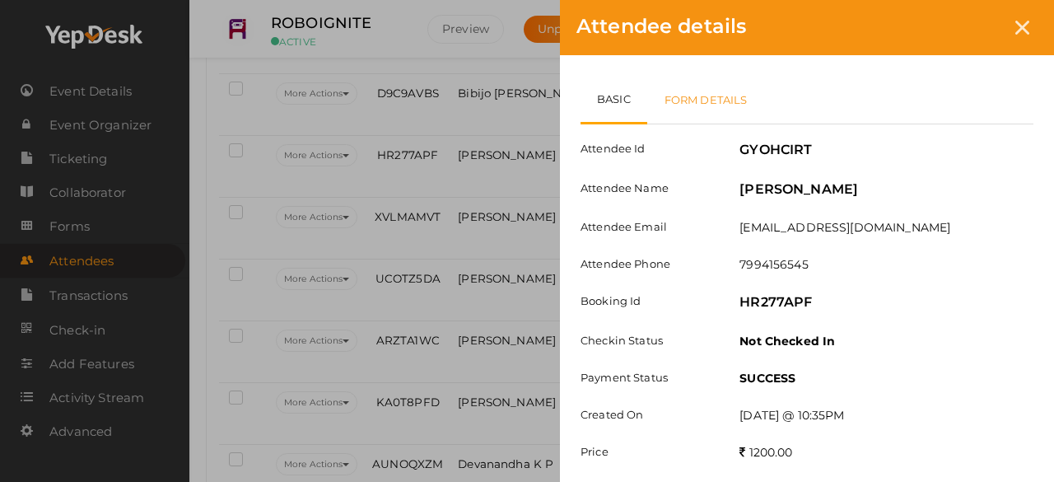
click at [720, 106] on link "Form Details" at bounding box center [706, 100] width 118 height 48
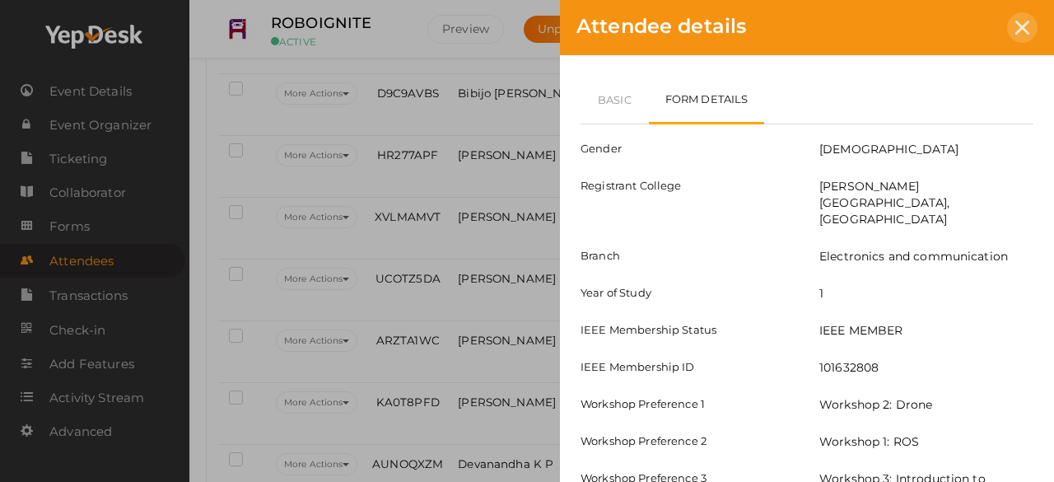
click at [1029, 40] on div at bounding box center [1022, 27] width 30 height 30
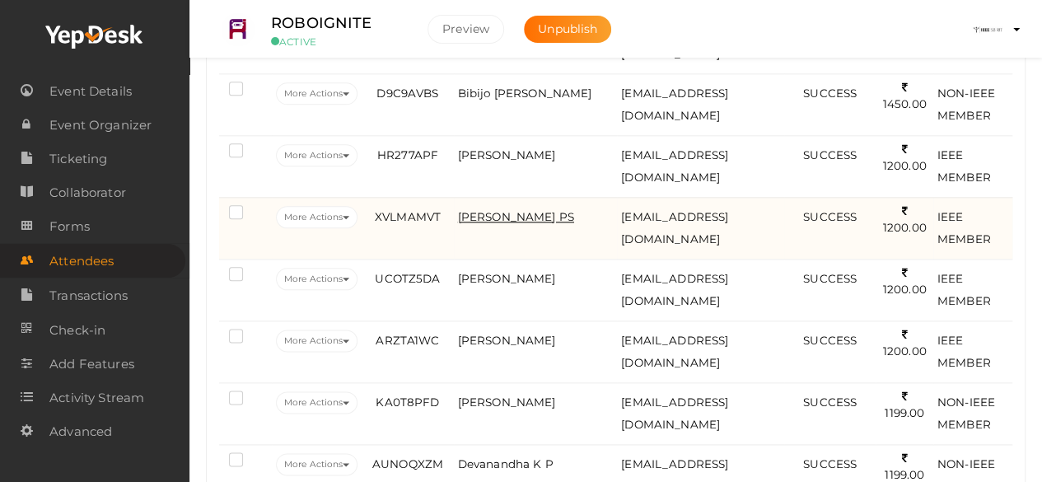
click at [523, 210] on span "[PERSON_NAME] PS" at bounding box center [516, 216] width 116 height 13
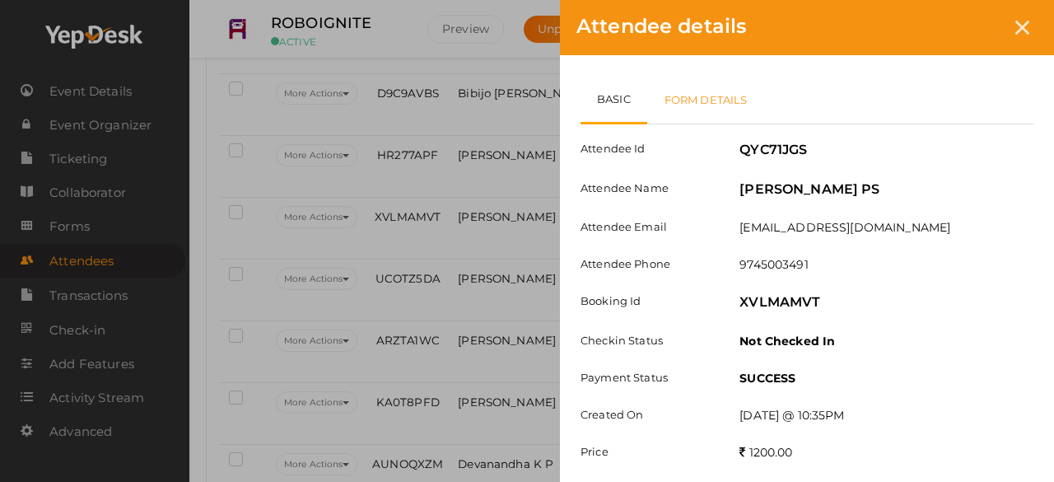
click at [677, 105] on link "Form Details" at bounding box center [706, 100] width 118 height 48
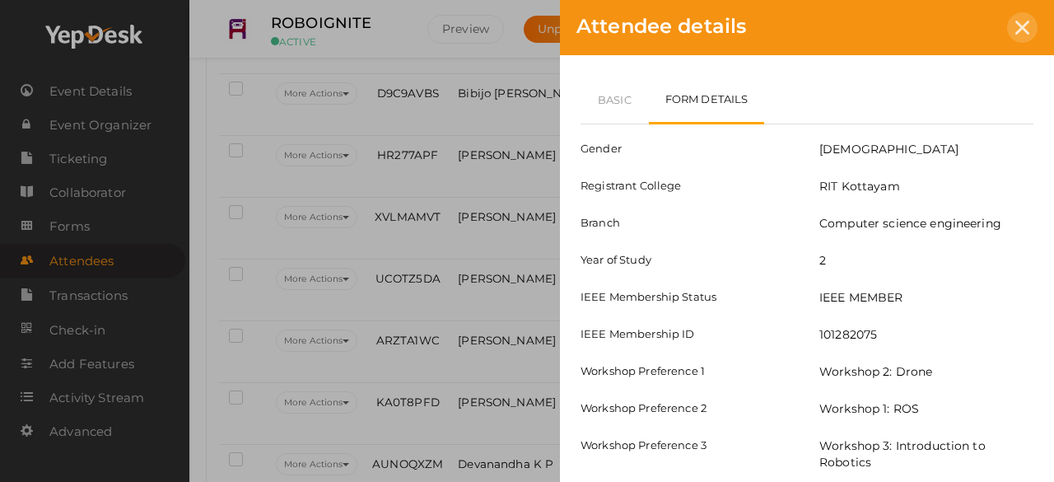
click at [1018, 39] on div at bounding box center [1022, 27] width 30 height 30
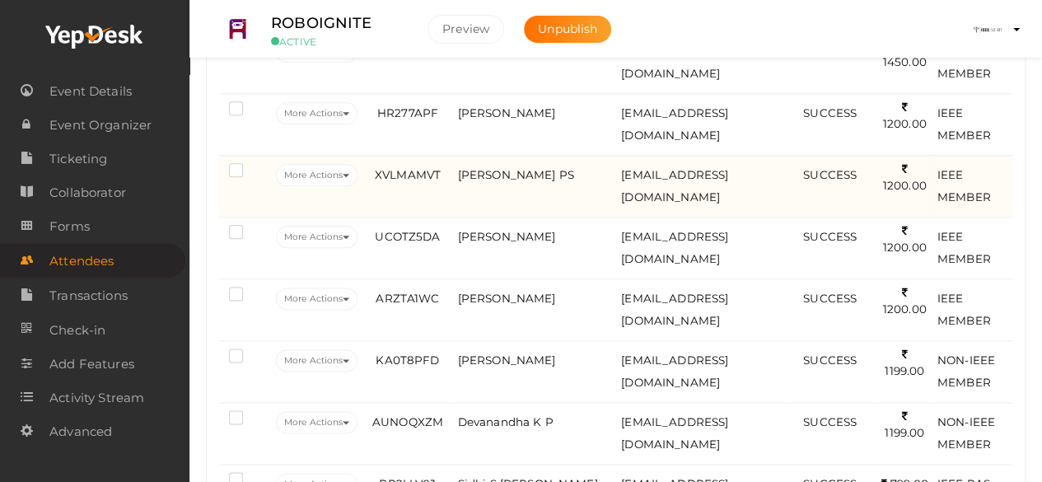
scroll to position [925, 0]
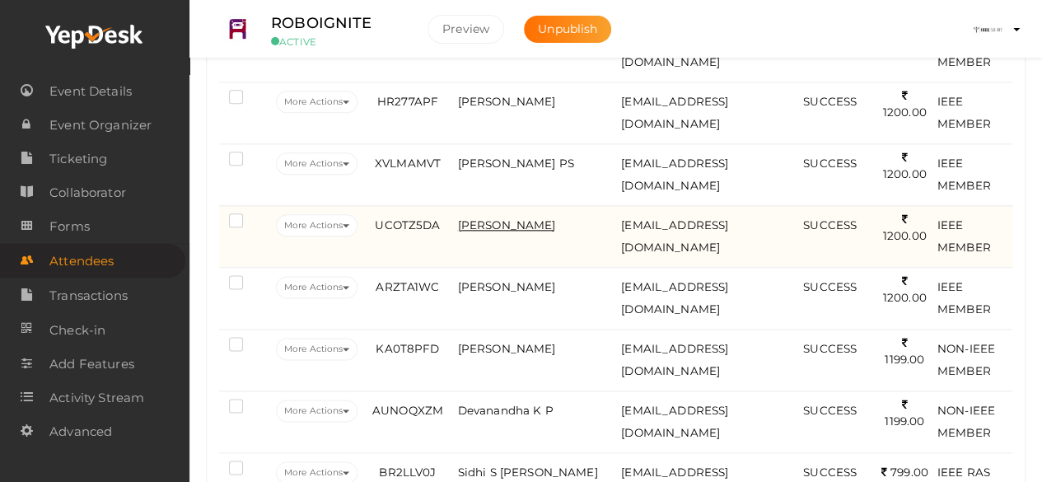
click at [502, 218] on span "[PERSON_NAME]" at bounding box center [507, 224] width 98 height 13
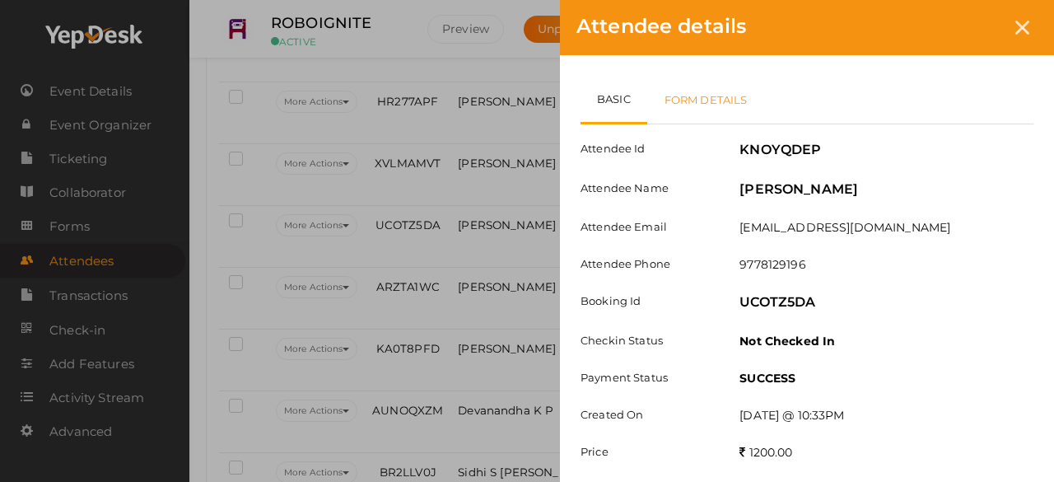
click at [679, 106] on link "Form Details" at bounding box center [706, 100] width 118 height 48
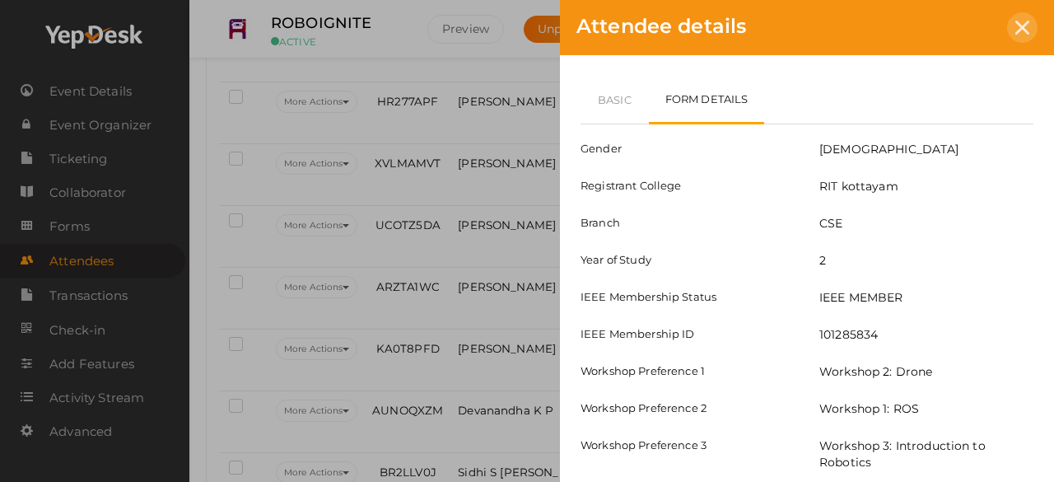
click at [1027, 38] on div at bounding box center [1022, 27] width 30 height 30
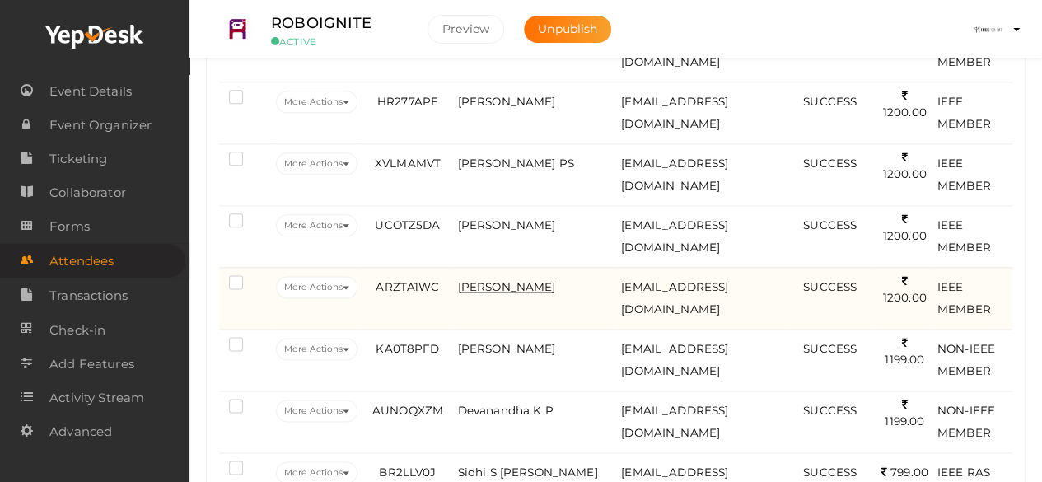
click at [487, 285] on span "[PERSON_NAME]" at bounding box center [507, 286] width 98 height 13
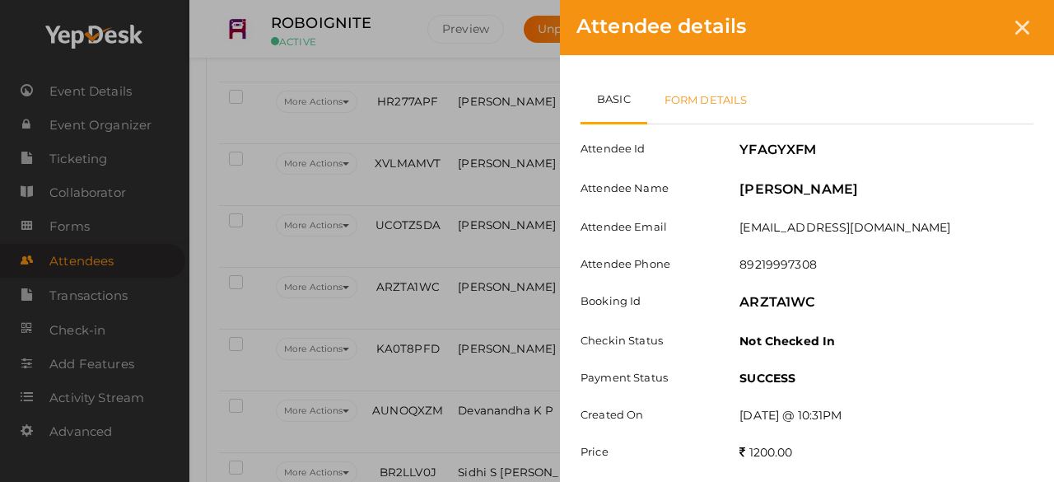
click at [716, 90] on link "Form Details" at bounding box center [706, 100] width 118 height 48
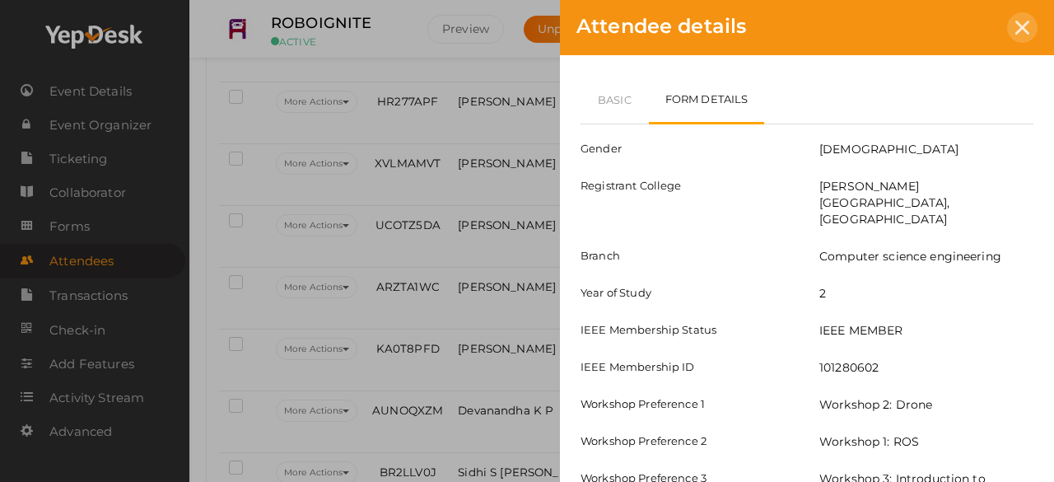
click at [1021, 26] on icon at bounding box center [1022, 28] width 14 height 14
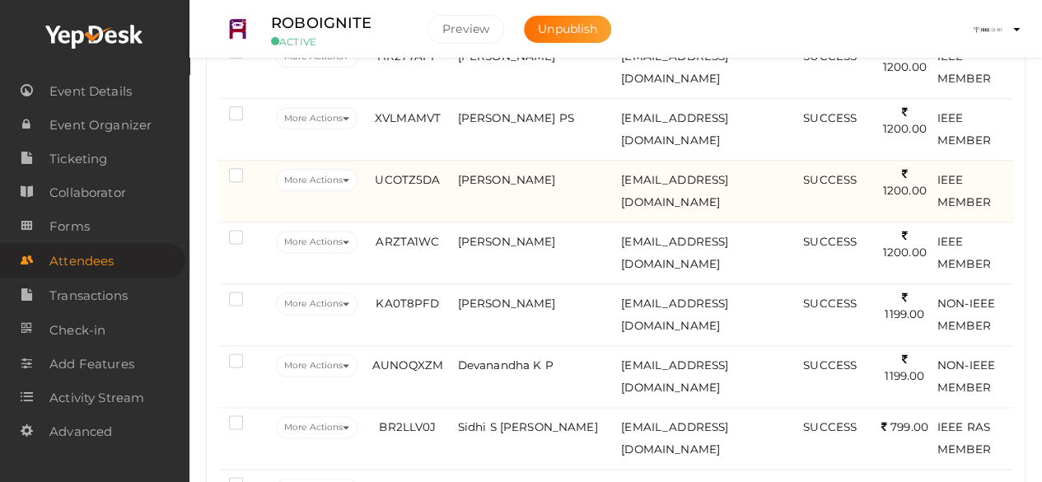
scroll to position [975, 0]
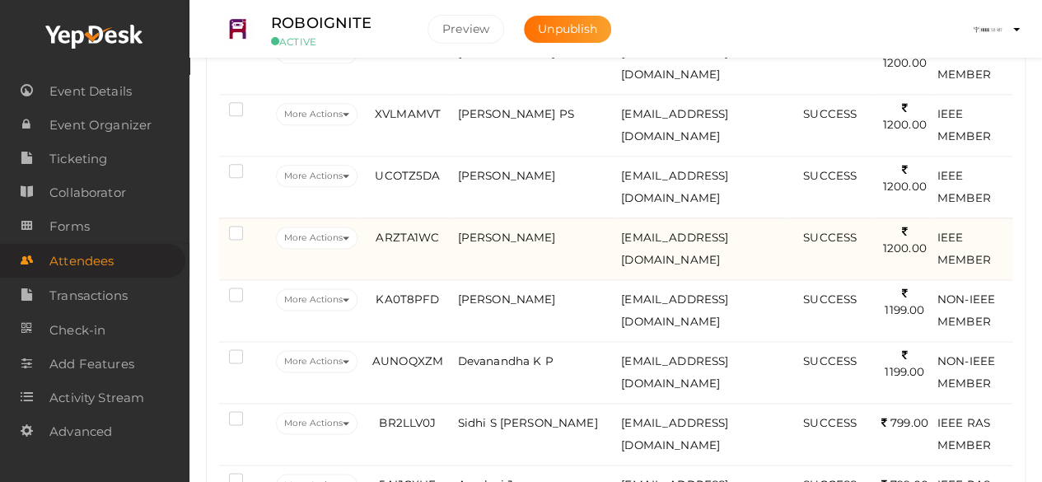
click at [530, 232] on td "[PERSON_NAME]" at bounding box center [536, 248] width 164 height 62
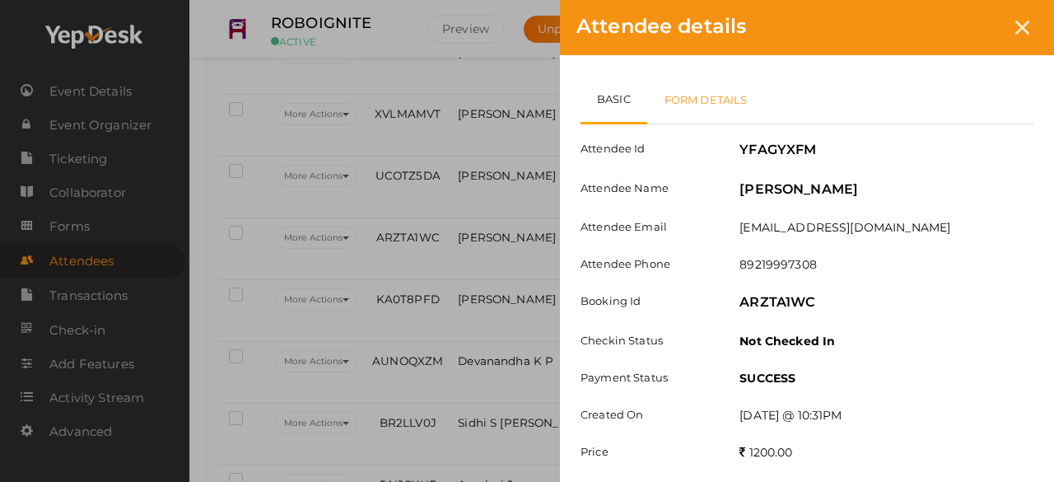
click at [718, 88] on link "Form Details" at bounding box center [706, 100] width 118 height 48
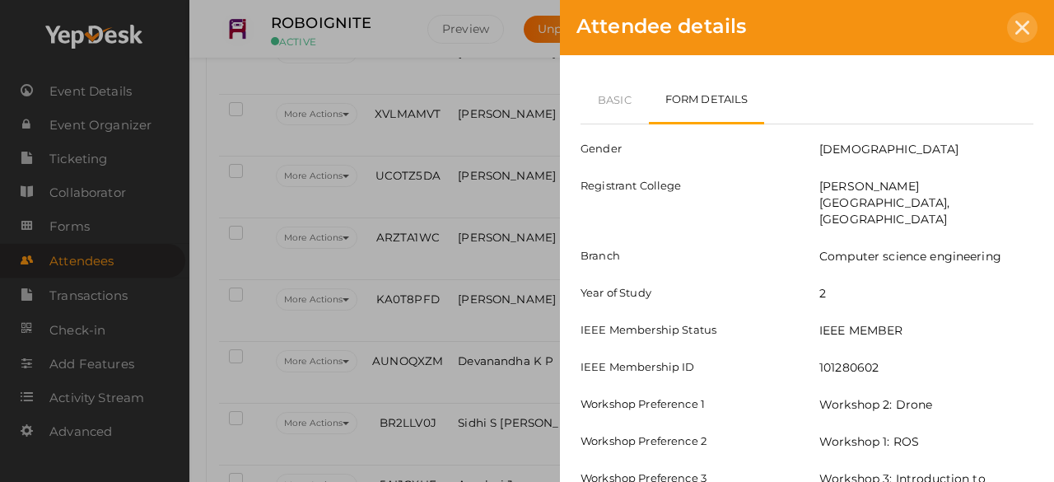
click at [1033, 30] on div at bounding box center [1022, 27] width 30 height 30
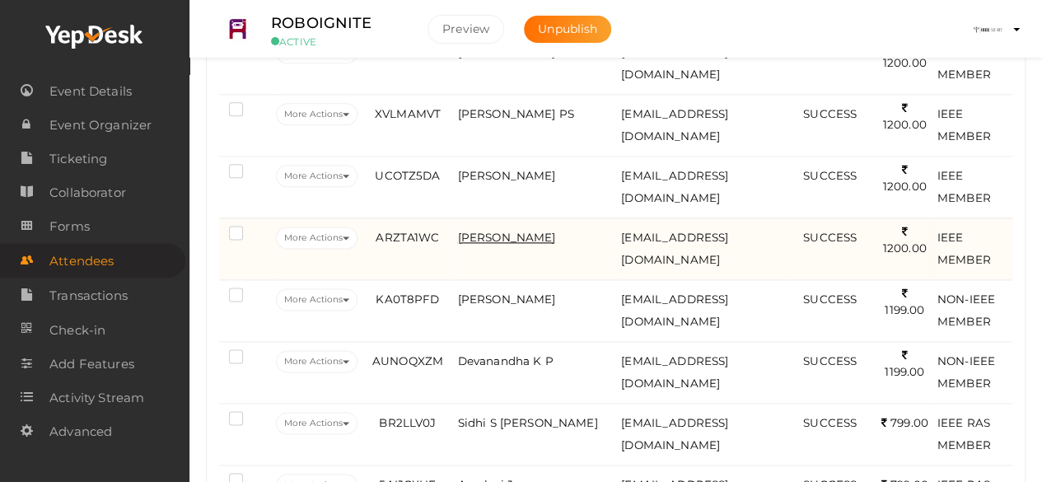
click at [505, 231] on span "[PERSON_NAME]" at bounding box center [507, 237] width 98 height 13
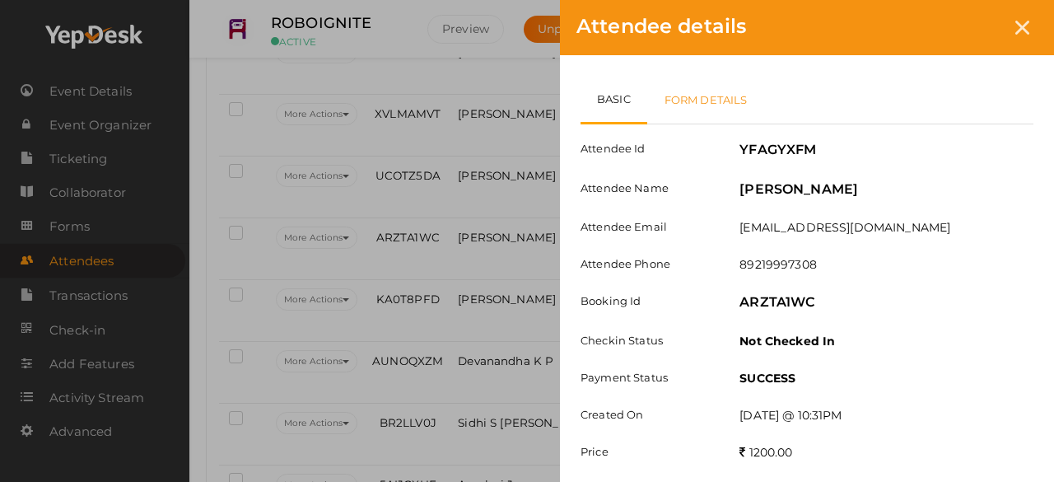
click at [721, 101] on link "Form Details" at bounding box center [706, 100] width 118 height 48
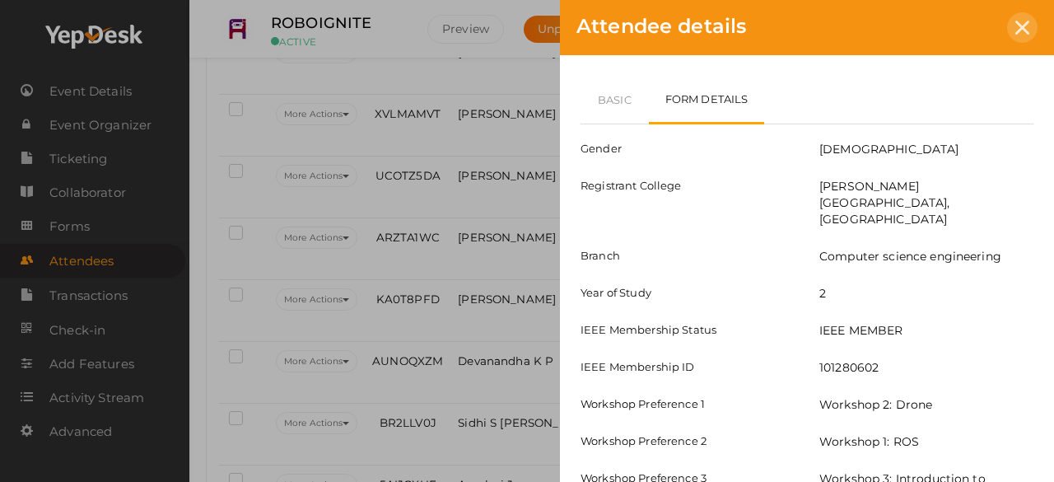
click at [1028, 28] on icon at bounding box center [1022, 28] width 14 height 14
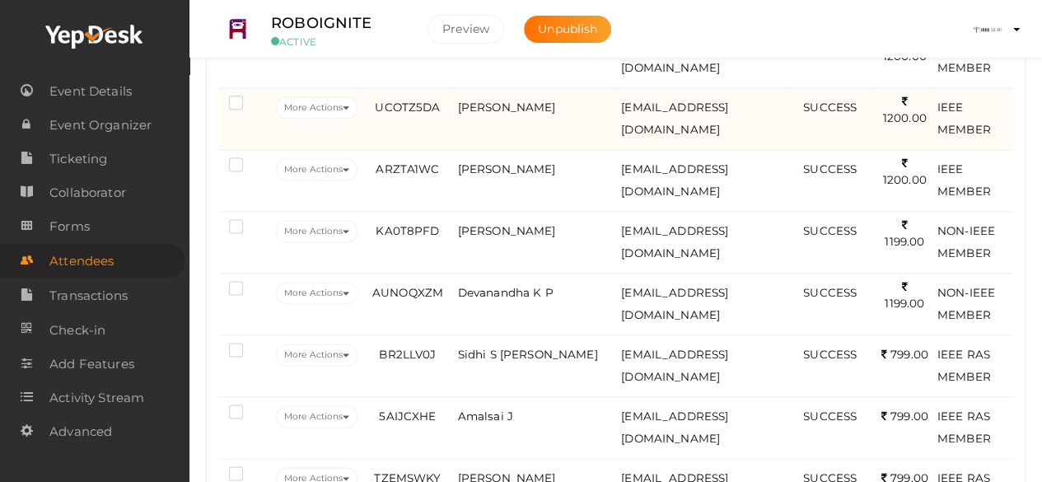
scroll to position [1049, 0]
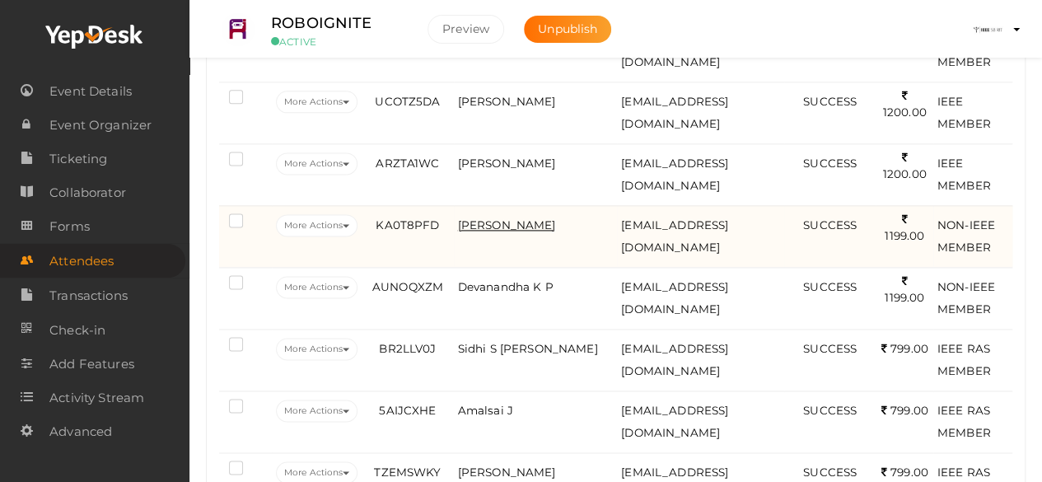
click at [467, 218] on span "[PERSON_NAME]" at bounding box center [507, 224] width 98 height 13
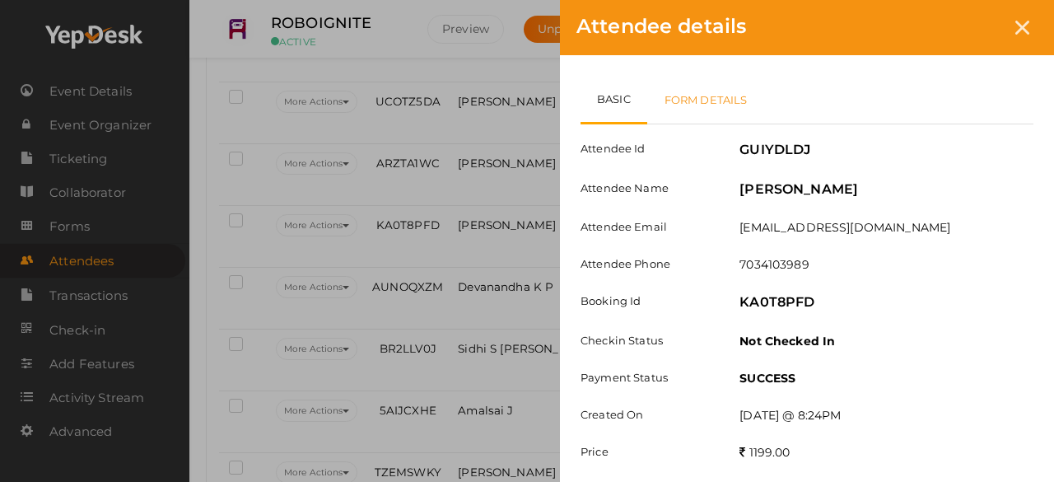
click at [711, 111] on link "Form Details" at bounding box center [706, 100] width 118 height 48
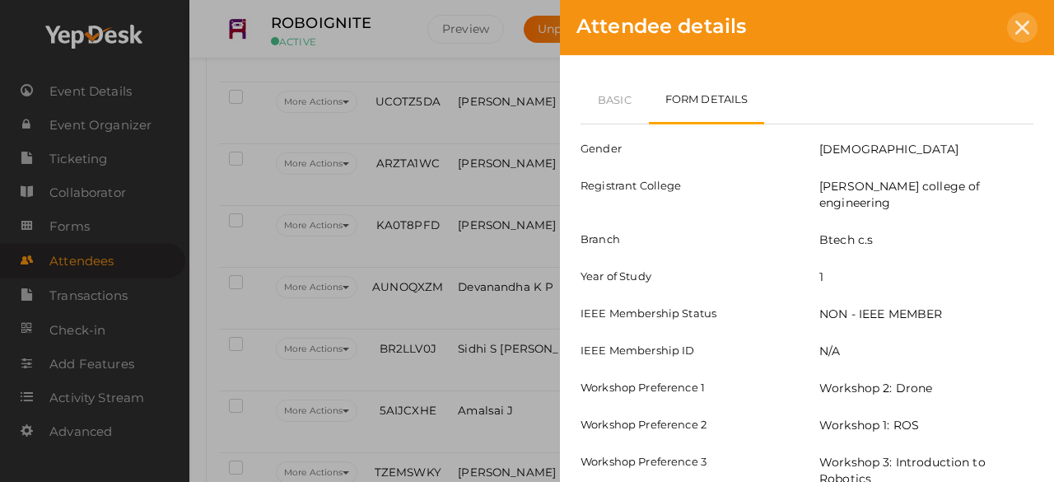
click at [1034, 34] on div at bounding box center [1022, 27] width 30 height 30
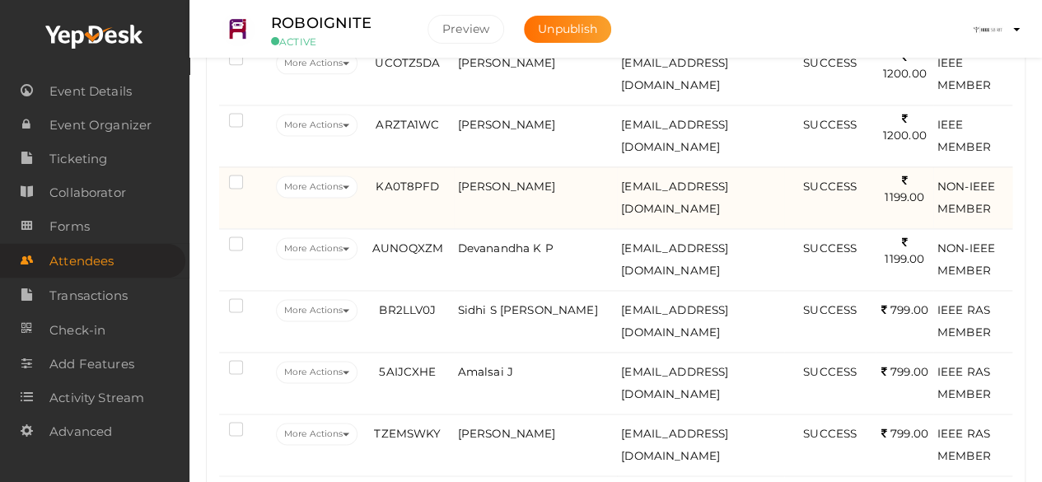
scroll to position [1105, 0]
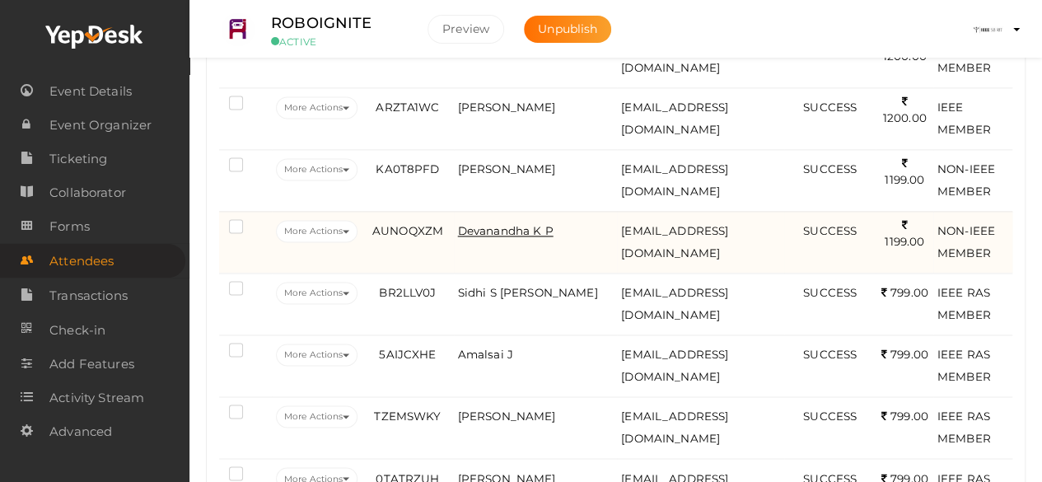
drag, startPoint x: 522, startPoint y: 212, endPoint x: 522, endPoint y: 221, distance: 9.1
click at [522, 221] on td "Devanandha K P" at bounding box center [536, 242] width 164 height 62
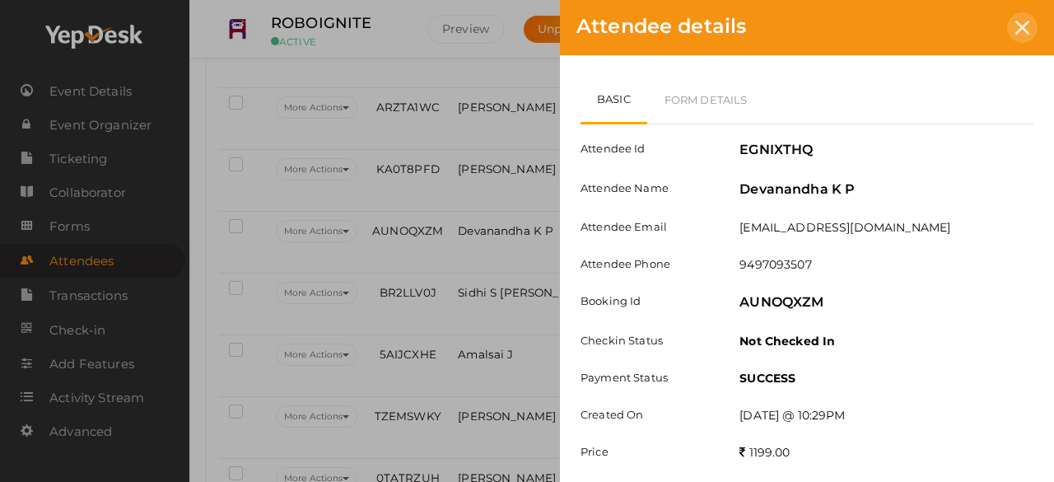
click at [1023, 34] on icon at bounding box center [1022, 28] width 14 height 14
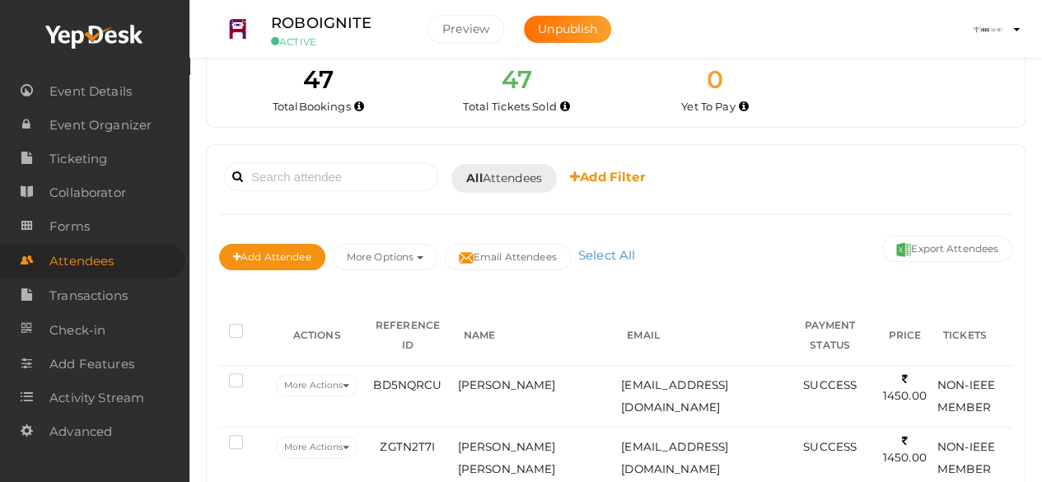
scroll to position [0, 0]
